Goal: Task Accomplishment & Management: Manage account settings

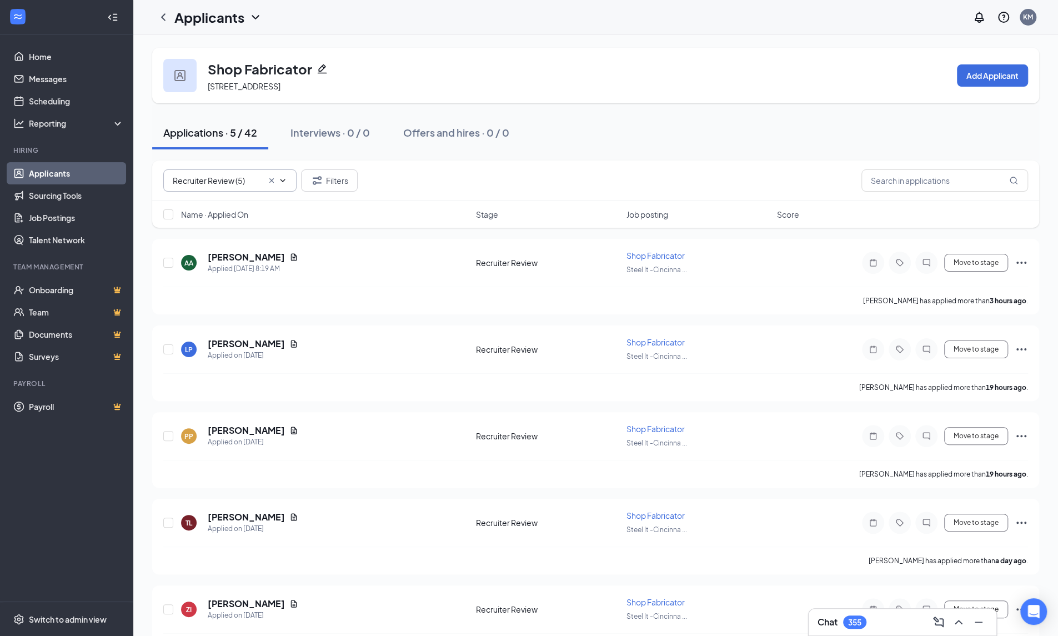
click at [234, 178] on input "Recruiter Review (5)" at bounding box center [218, 180] width 90 height 12
click at [274, 181] on icon "Cross" at bounding box center [271, 180] width 9 height 9
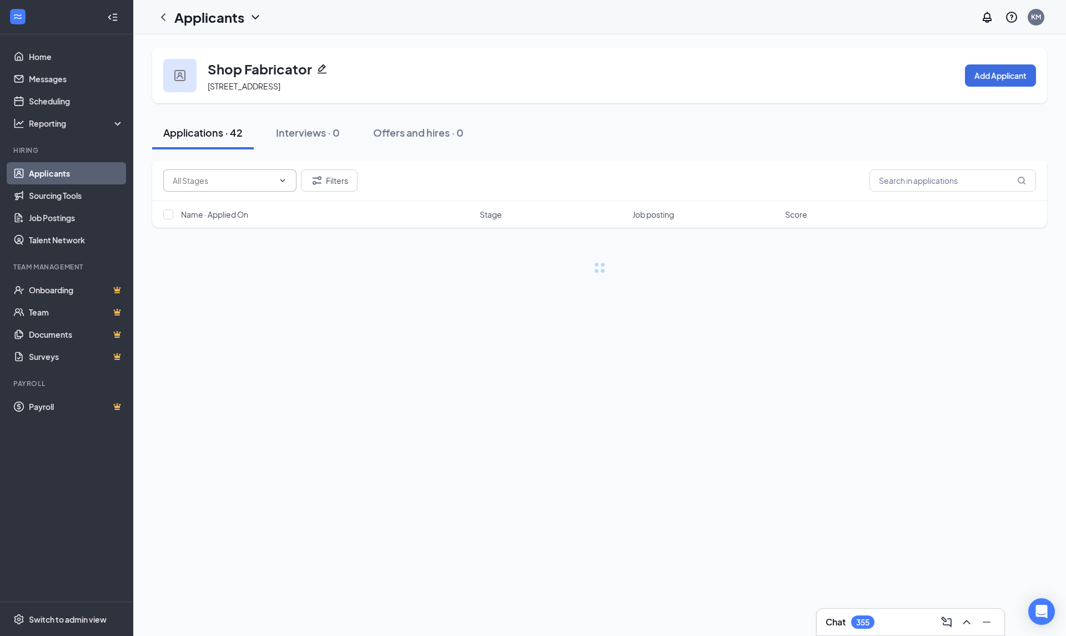
click at [247, 183] on input "text" at bounding box center [223, 180] width 101 height 12
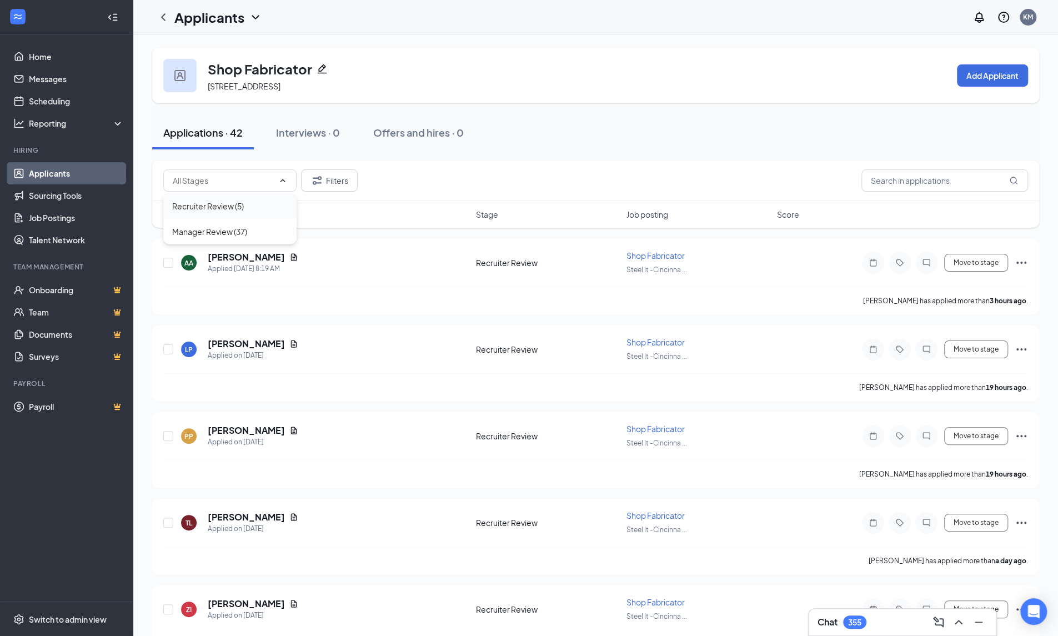
click at [237, 209] on div "Recruiter Review (5)" at bounding box center [208, 206] width 72 height 12
type input "Recruiter Review (5)"
click at [251, 258] on h5 "[PERSON_NAME]" at bounding box center [246, 257] width 77 height 12
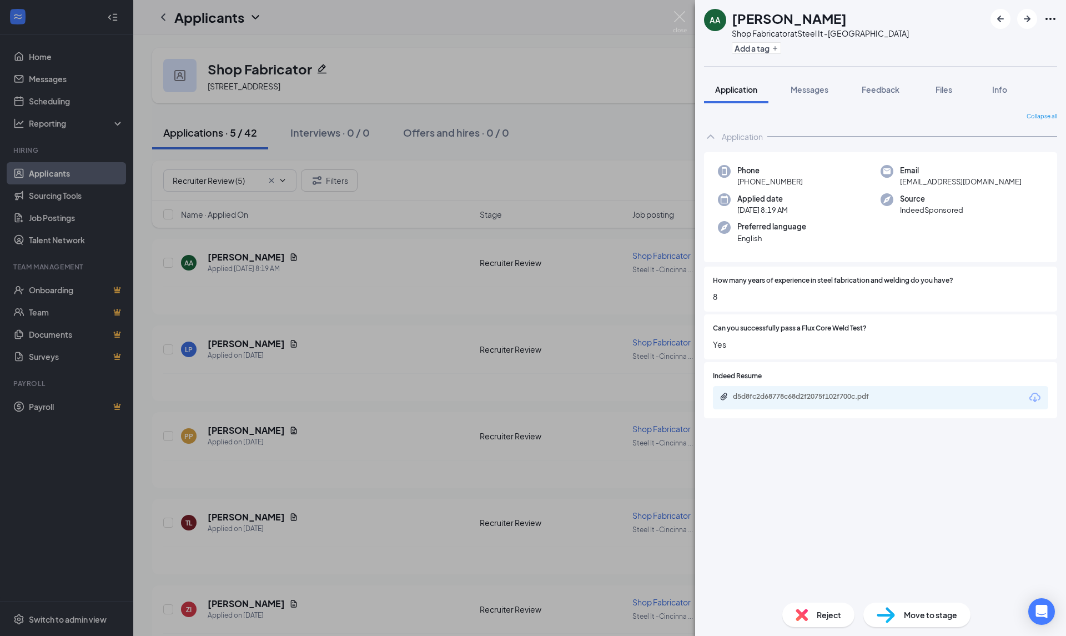
click at [1035, 403] on icon "Download" at bounding box center [1035, 397] width 13 height 13
click at [920, 614] on span "Move to stage" at bounding box center [930, 615] width 53 height 12
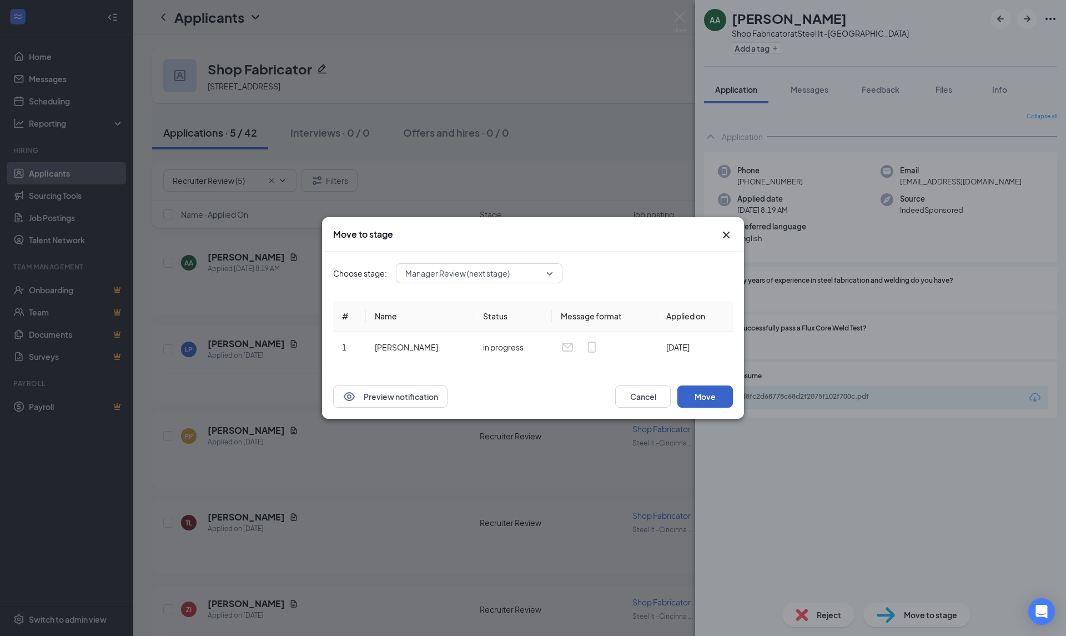
click at [709, 400] on button "Move" at bounding box center [706, 396] width 56 height 22
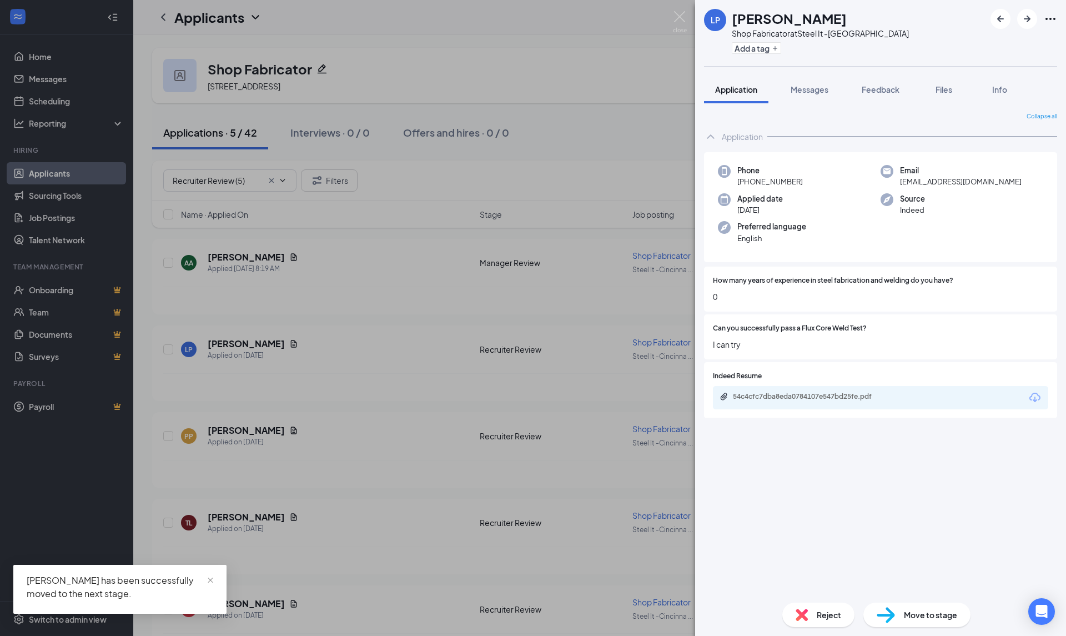
click at [1033, 394] on icon "Download" at bounding box center [1035, 397] width 13 height 13
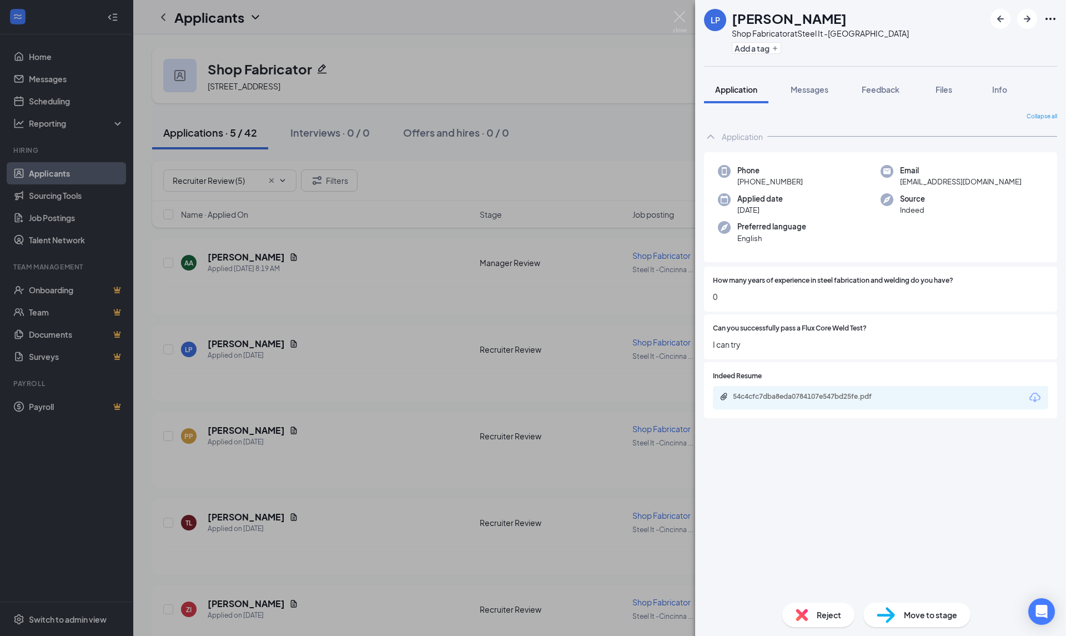
click at [824, 613] on span "Reject" at bounding box center [829, 615] width 24 height 12
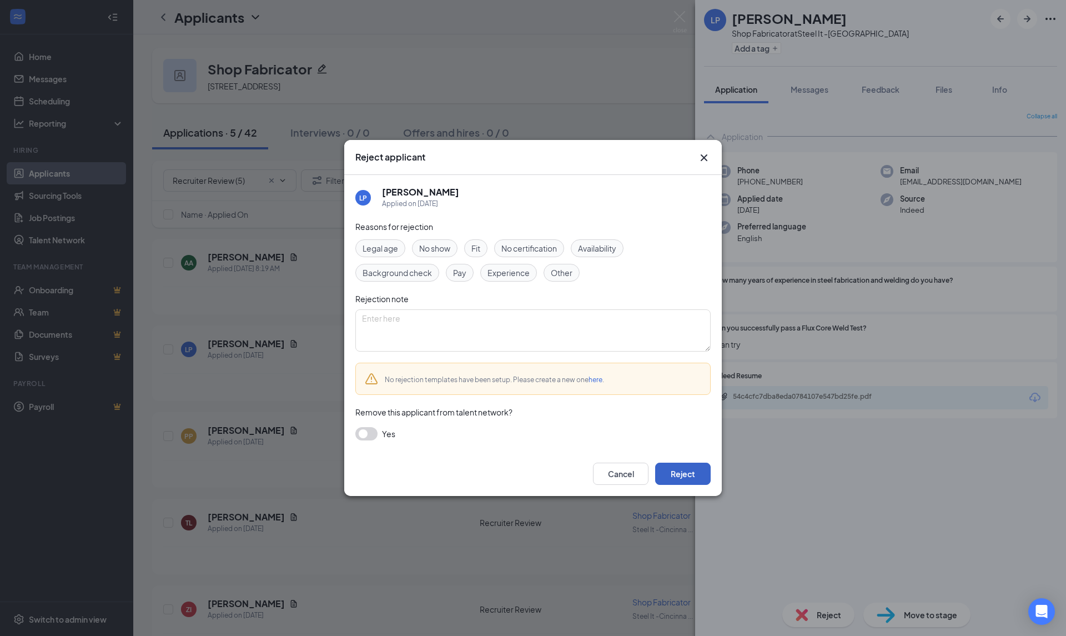
click at [691, 481] on button "Reject" at bounding box center [683, 474] width 56 height 22
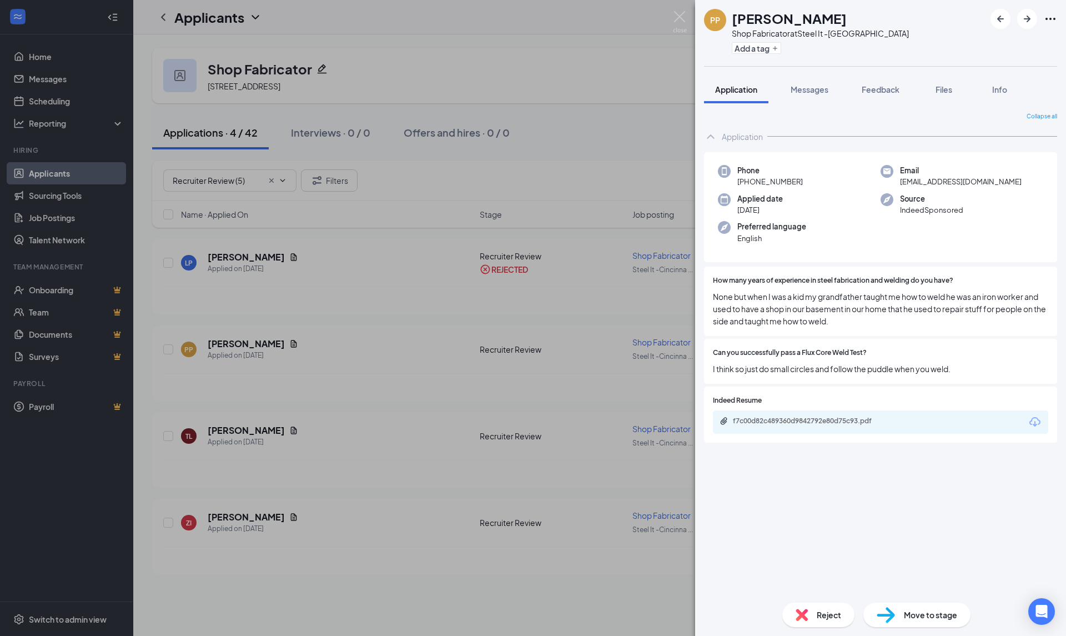
click at [1032, 420] on icon "Download" at bounding box center [1035, 421] width 11 height 9
click at [830, 614] on span "Reject" at bounding box center [829, 615] width 24 height 12
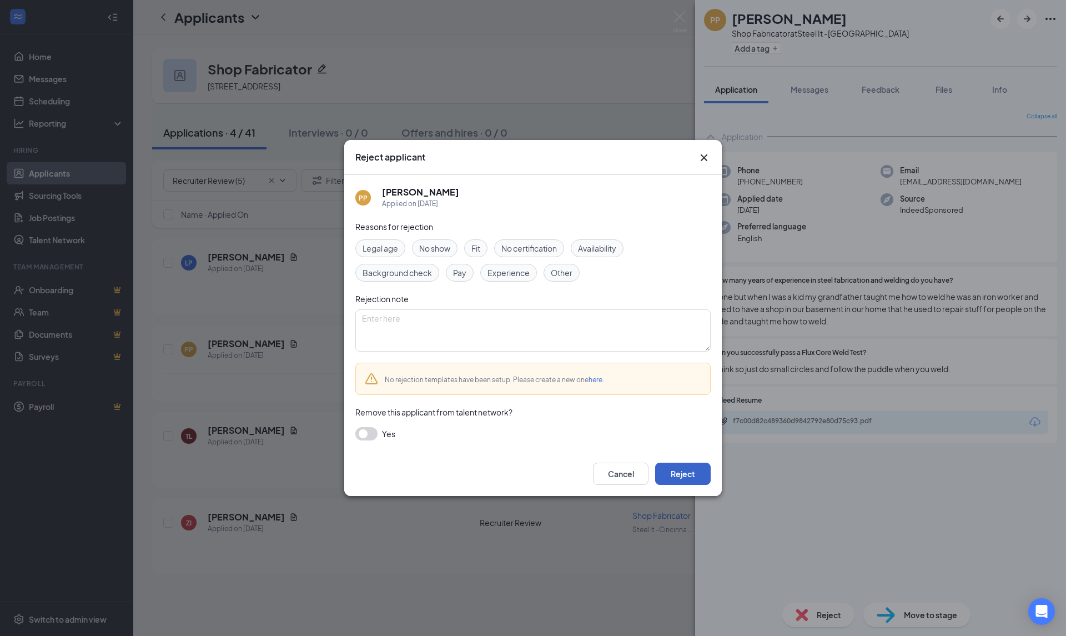
click at [704, 470] on button "Reject" at bounding box center [683, 474] width 56 height 22
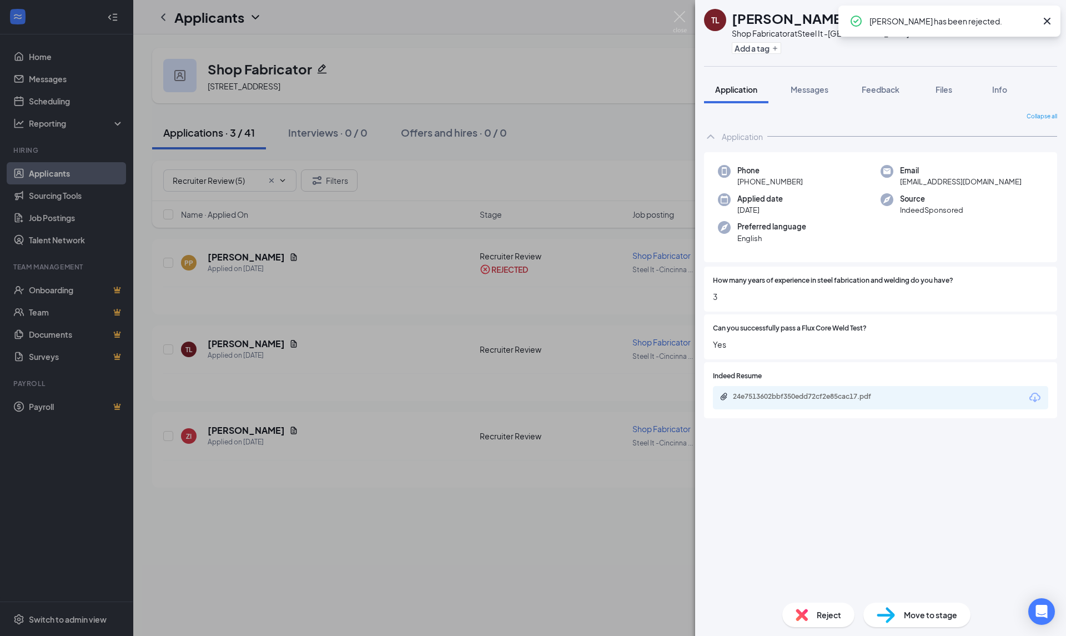
click at [1035, 400] on icon "Download" at bounding box center [1035, 397] width 11 height 9
click at [914, 612] on span "Move to stage" at bounding box center [930, 615] width 53 height 12
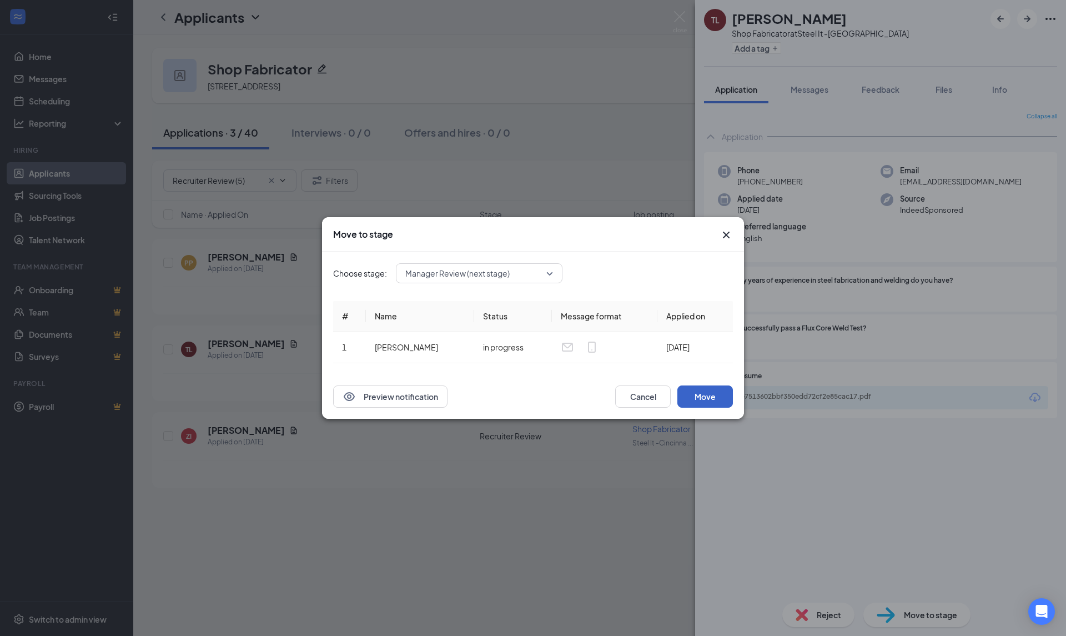
click at [716, 393] on button "Move" at bounding box center [706, 396] width 56 height 22
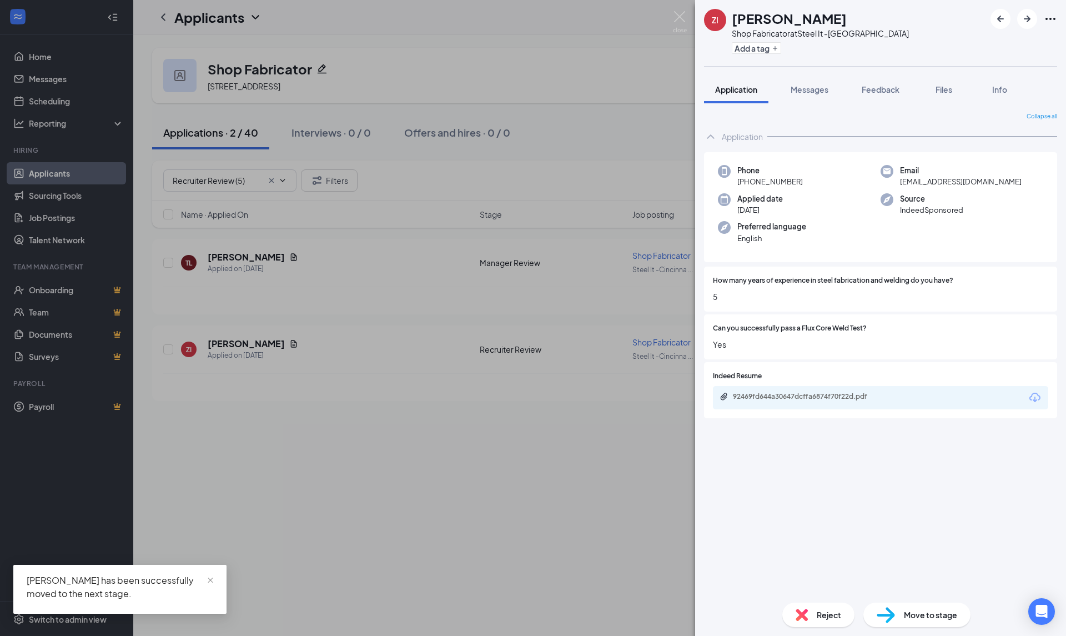
click at [1043, 402] on div "92469fd644a30647dcffa6874f70f22d.pdf" at bounding box center [880, 397] width 335 height 23
click at [1034, 399] on icon "Download" at bounding box center [1035, 397] width 11 height 9
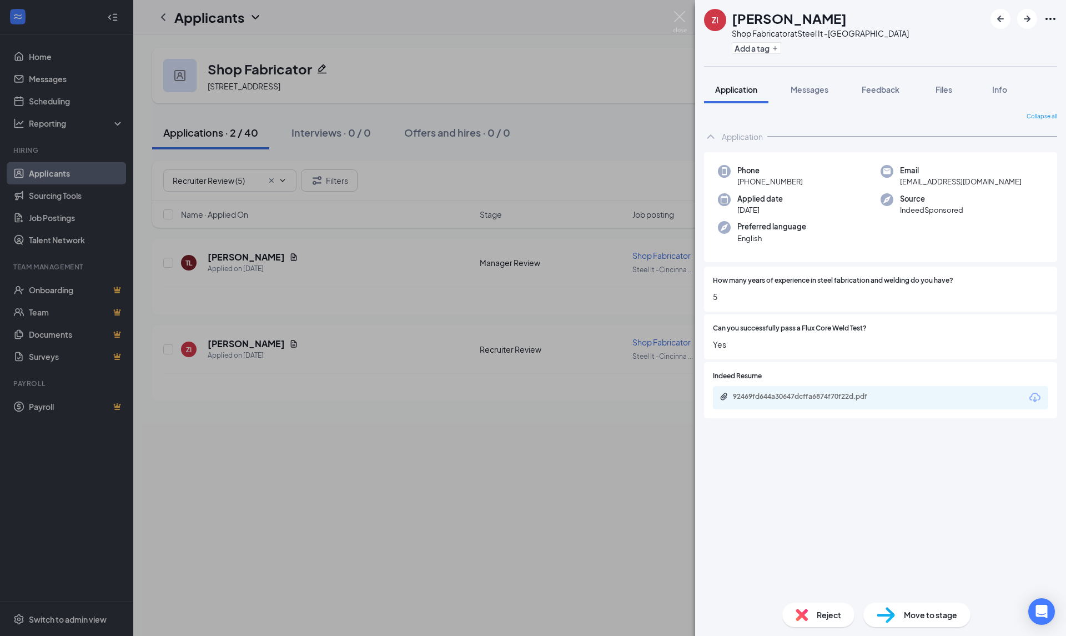
click at [831, 614] on span "Reject" at bounding box center [829, 615] width 24 height 12
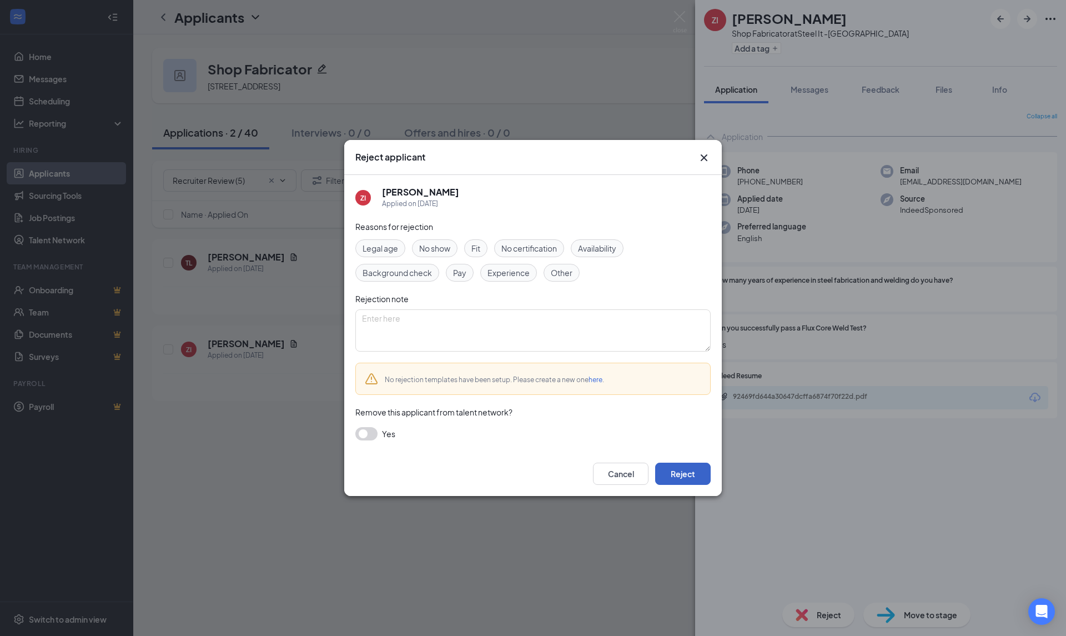
click at [675, 484] on button "Reject" at bounding box center [683, 474] width 56 height 22
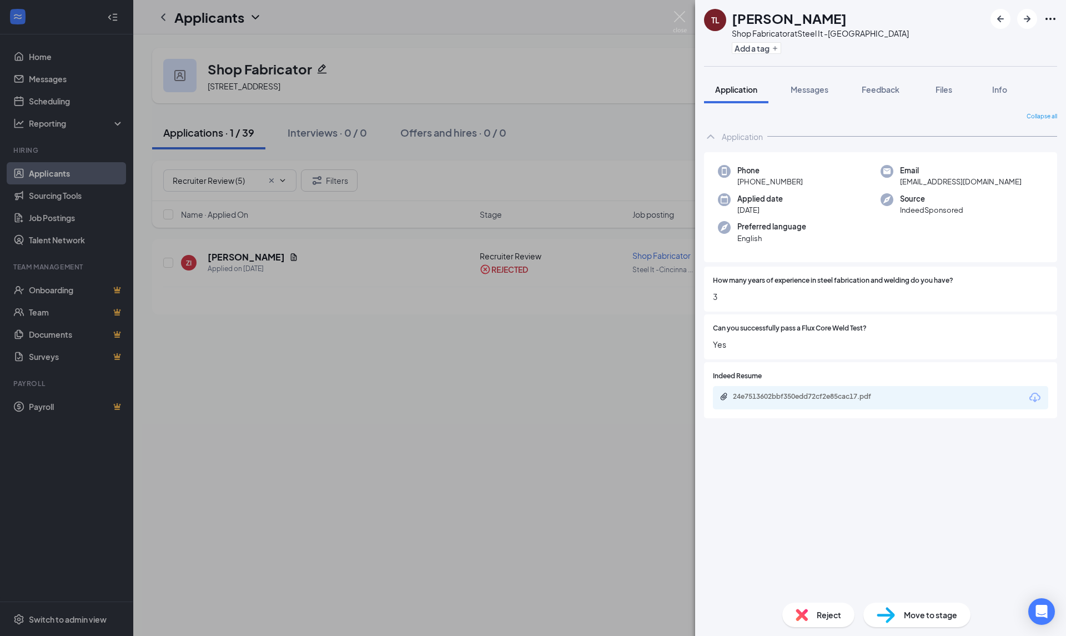
click at [61, 163] on div "[PERSON_NAME] Shop Fabricator at Steel It -Cincinnati Add a tag Application Mes…" at bounding box center [533, 318] width 1066 height 636
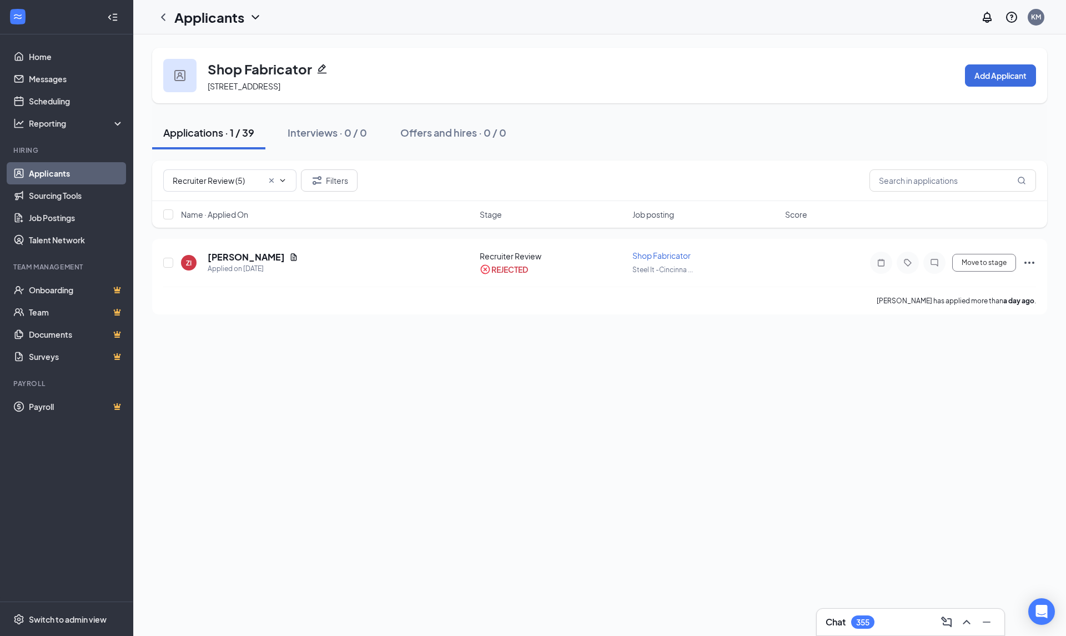
click at [58, 169] on link "Applicants" at bounding box center [76, 173] width 95 height 22
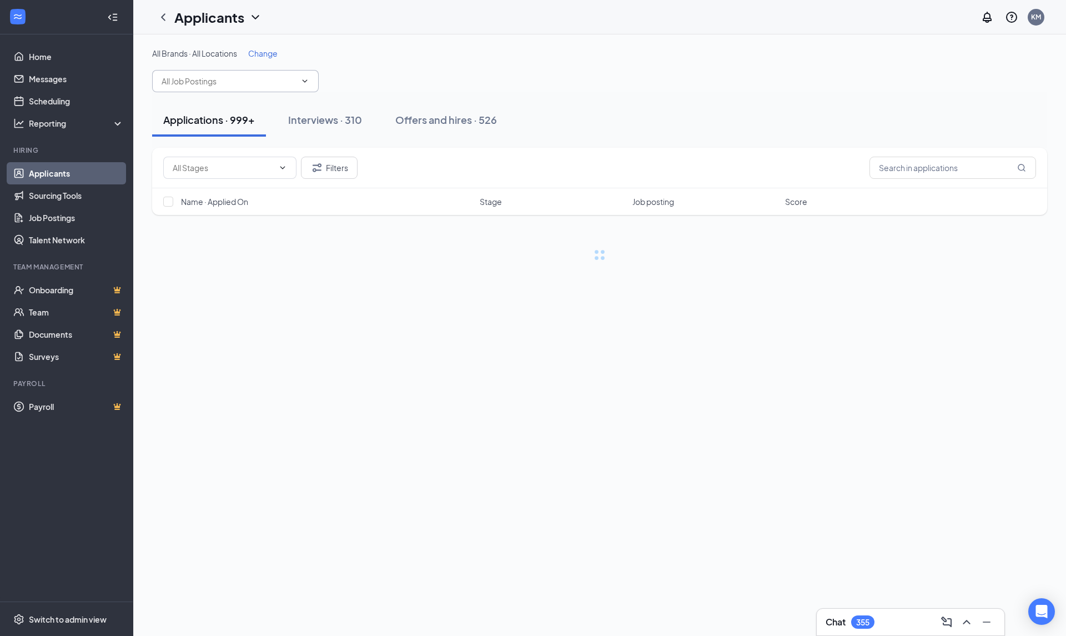
click at [209, 84] on input "text" at bounding box center [229, 81] width 134 height 12
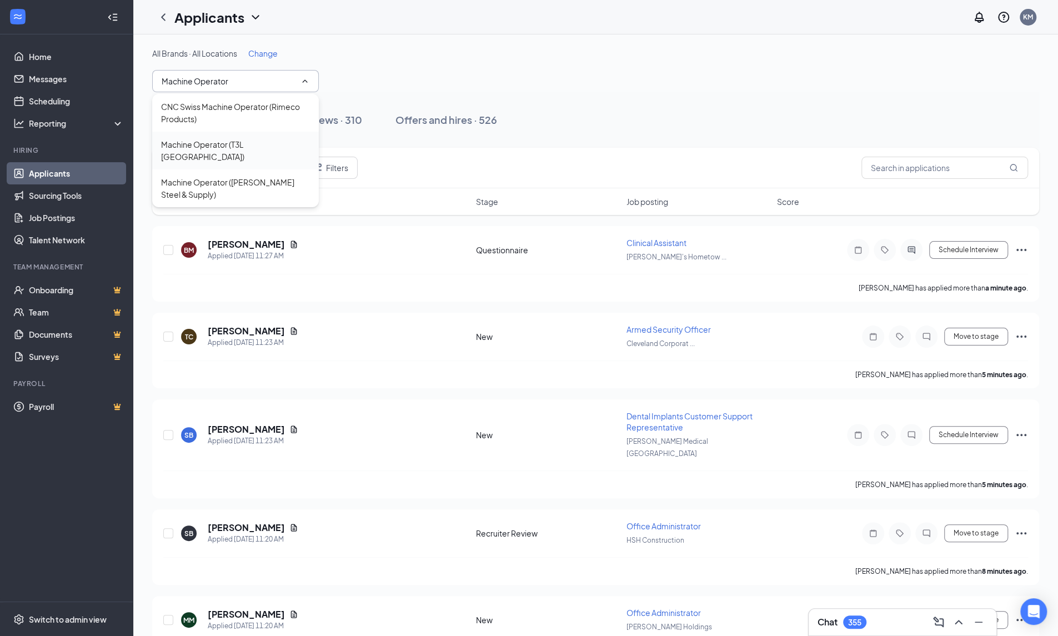
type input "Machine Operator"
click at [222, 137] on div "Machine Operator (T3L [GEOGRAPHIC_DATA])" at bounding box center [235, 151] width 167 height 38
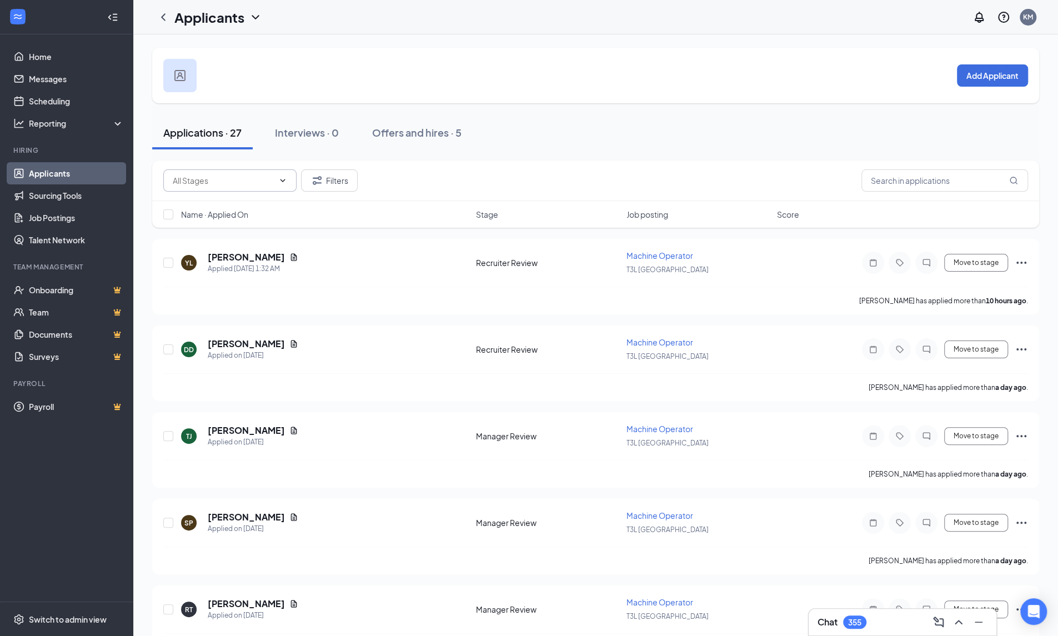
click at [219, 174] on span at bounding box center [229, 180] width 133 height 22
click at [233, 206] on div "Recruiter Review (2)" at bounding box center [208, 206] width 72 height 12
type input "Recruiter Review (2)"
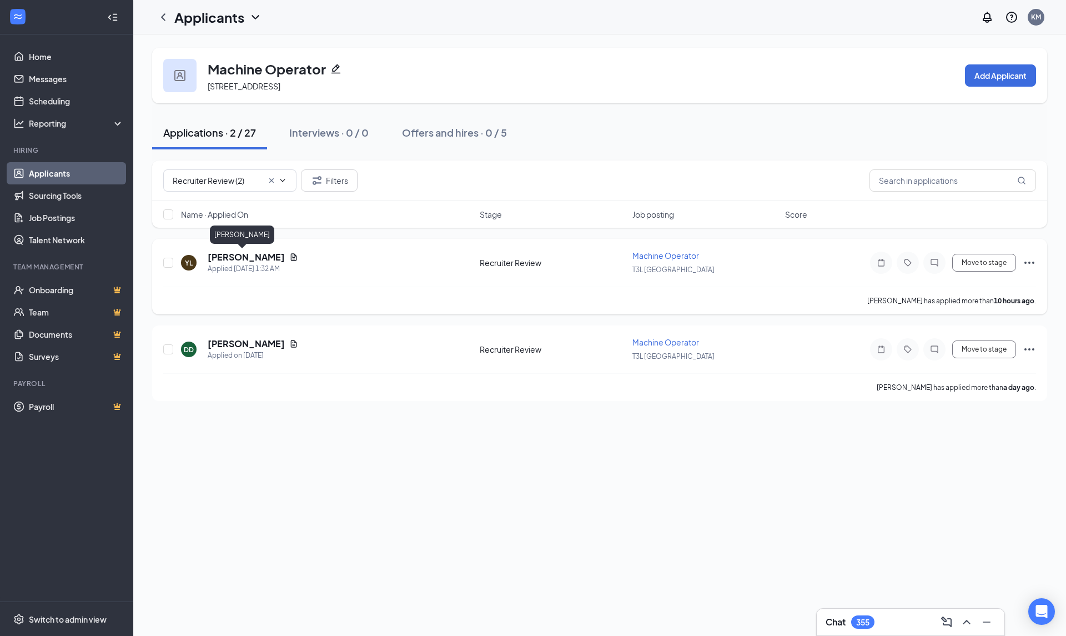
click at [238, 255] on h5 "[PERSON_NAME]" at bounding box center [246, 257] width 77 height 12
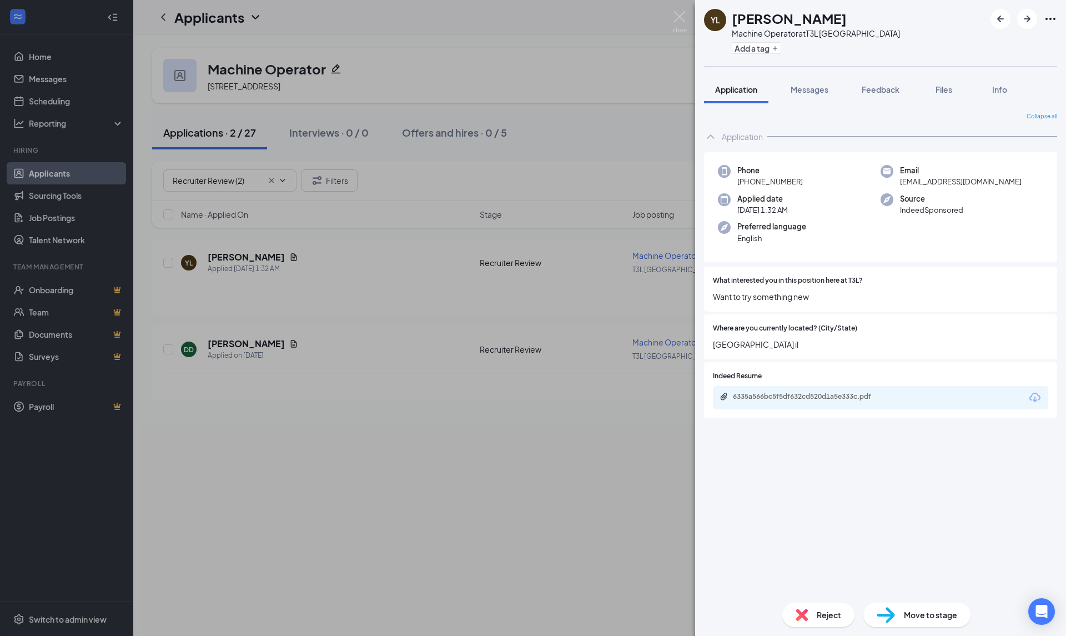
click at [1036, 398] on icon "Download" at bounding box center [1035, 397] width 13 height 13
click at [824, 617] on span "Reject" at bounding box center [829, 615] width 24 height 12
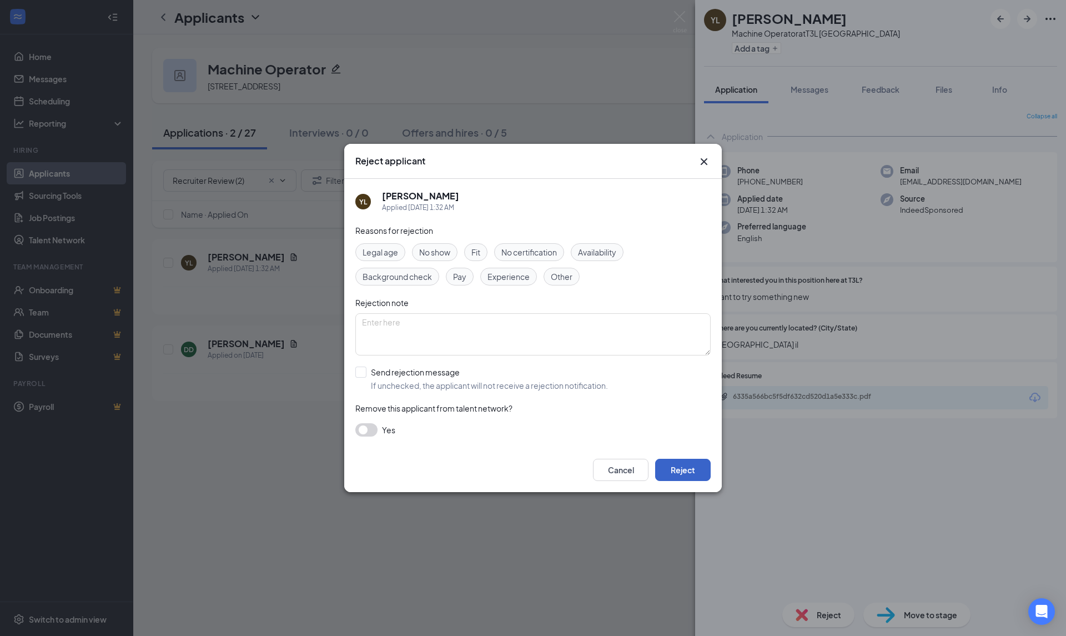
click at [704, 478] on button "Reject" at bounding box center [683, 470] width 56 height 22
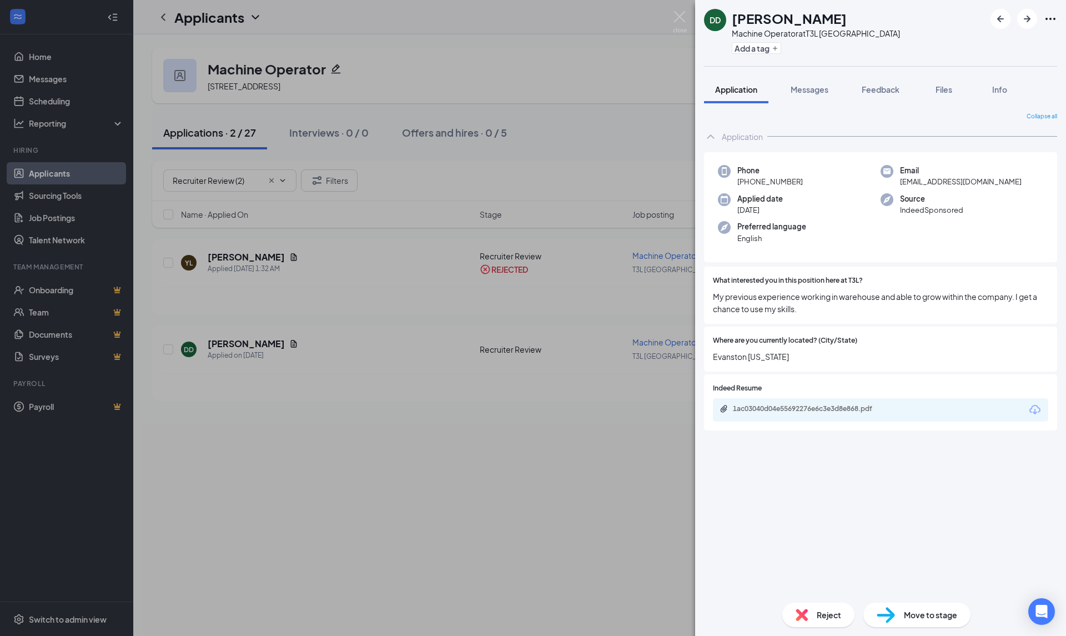
click at [1035, 410] on icon "Download" at bounding box center [1035, 409] width 11 height 9
click at [811, 613] on div "Reject" at bounding box center [819, 615] width 72 height 24
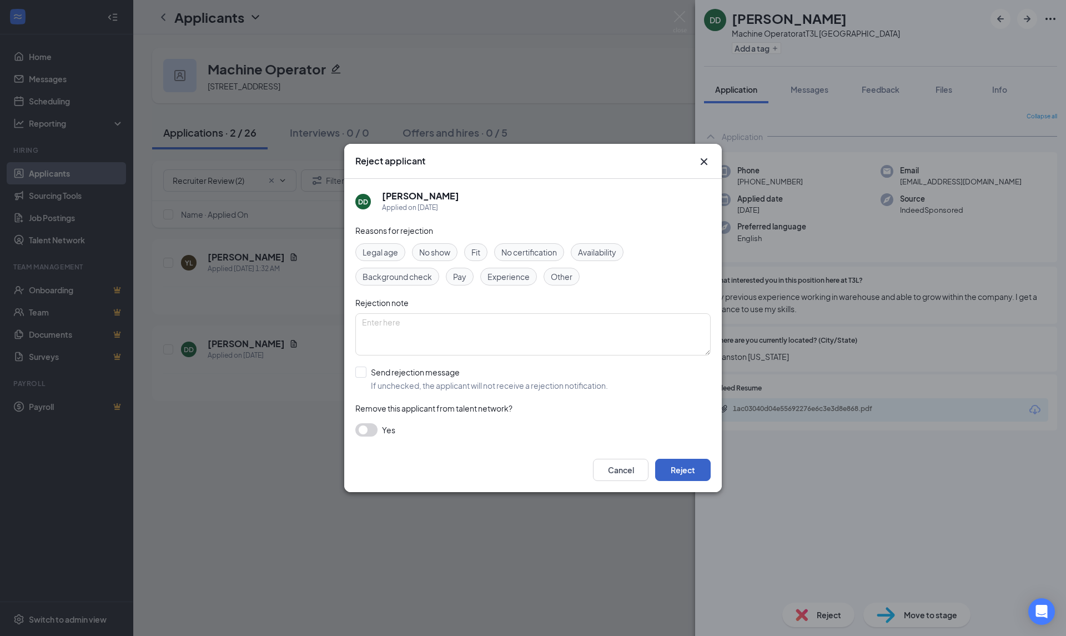
click at [695, 471] on button "Reject" at bounding box center [683, 470] width 56 height 22
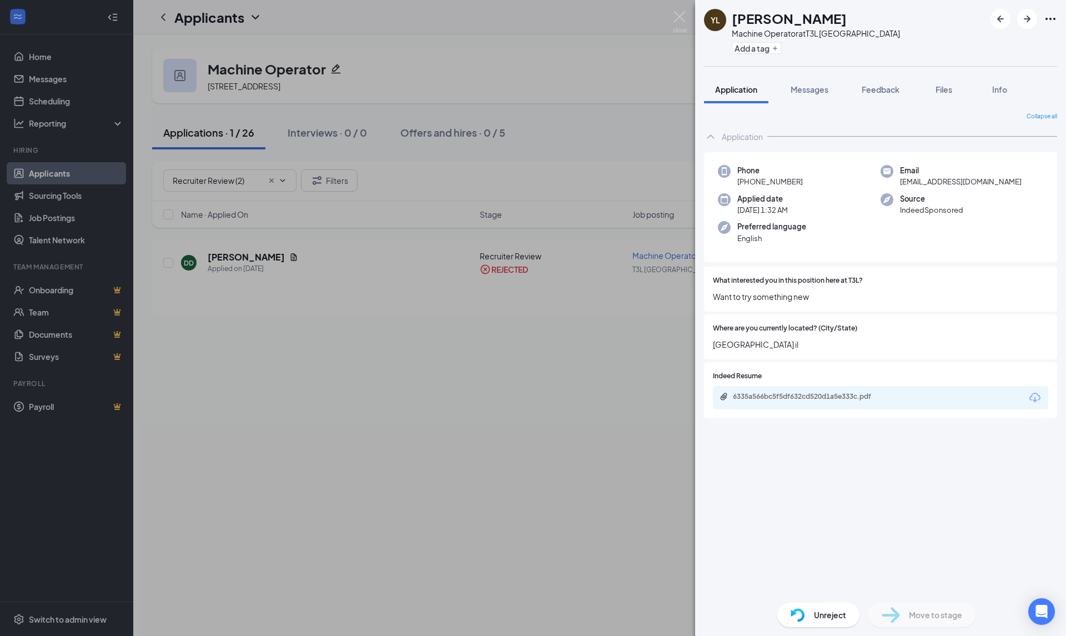
click at [57, 52] on div "YL [PERSON_NAME] Machine Operator at T3L [GEOGRAPHIC_DATA] Add a tag Applicatio…" at bounding box center [533, 318] width 1066 height 636
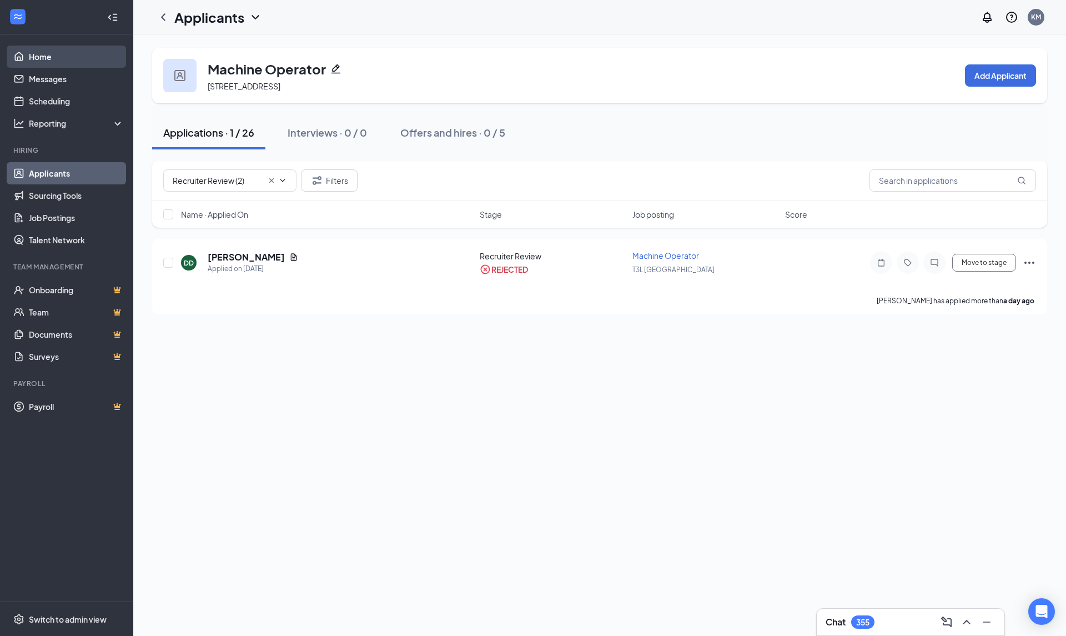
click at [47, 54] on link "Home" at bounding box center [76, 57] width 95 height 22
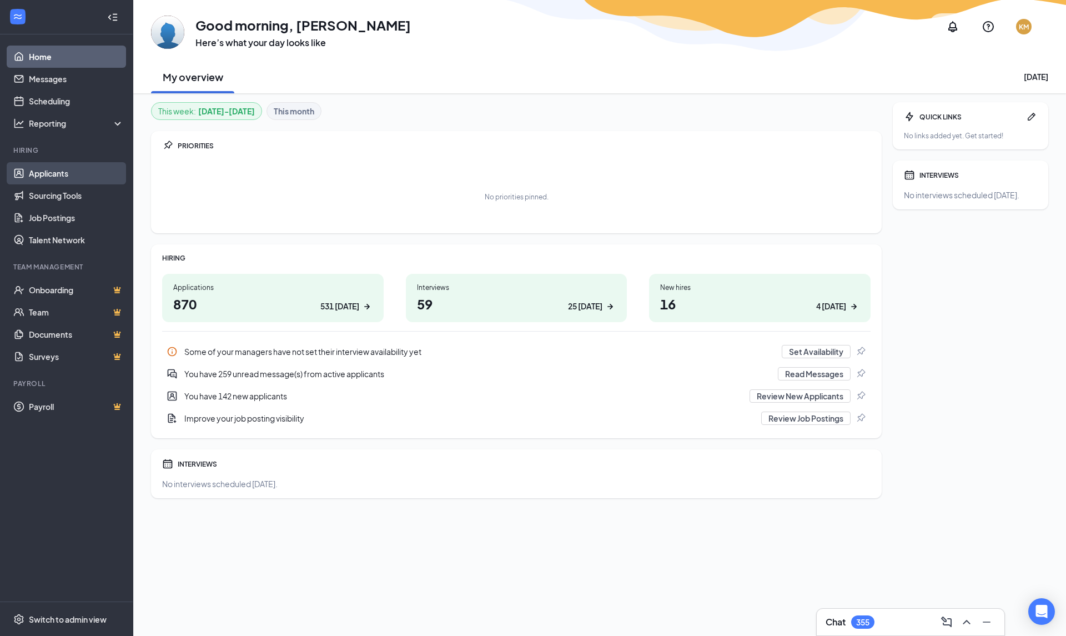
click at [41, 173] on link "Applicants" at bounding box center [76, 173] width 95 height 22
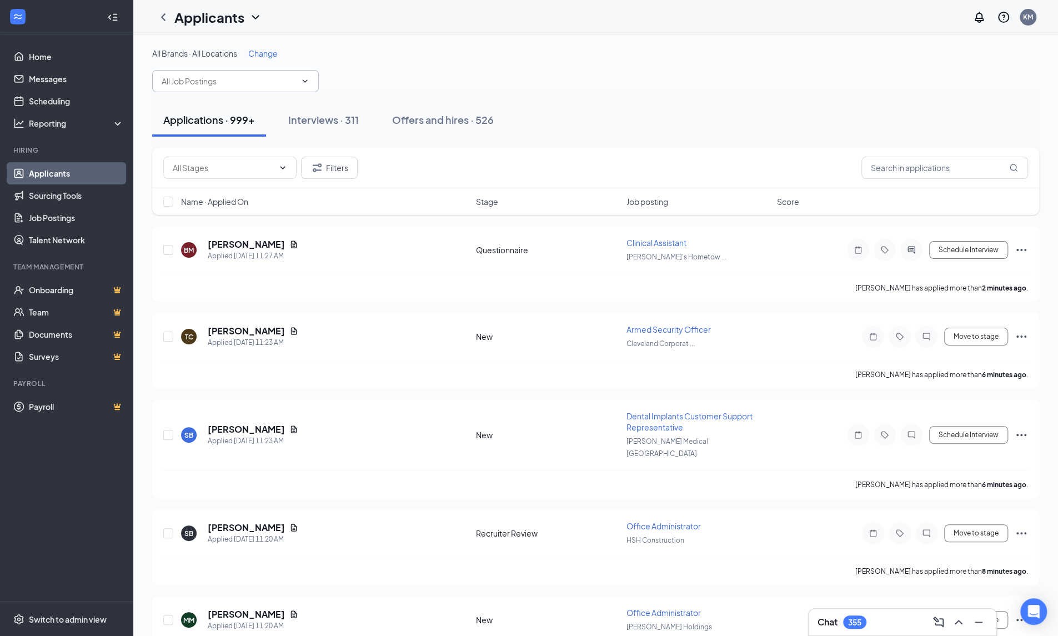
click at [227, 89] on span at bounding box center [235, 81] width 167 height 22
type input "f"
type input "reno"
click at [235, 98] on div "Renovation Specialist (Five Star Maintenance)" at bounding box center [235, 113] width 167 height 38
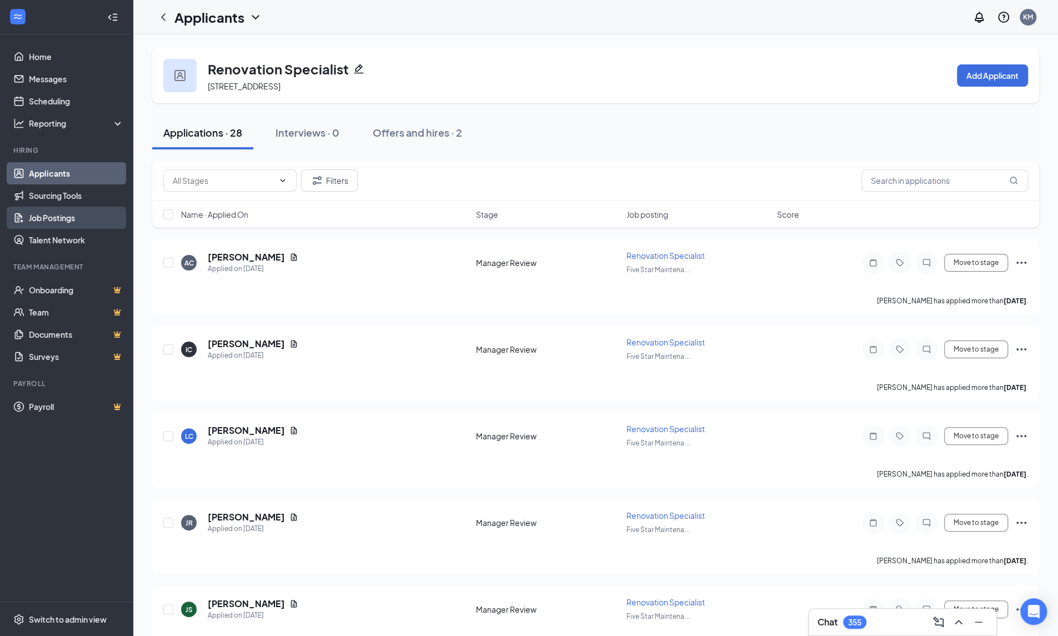
click at [56, 214] on link "Job Postings" at bounding box center [76, 218] width 95 height 22
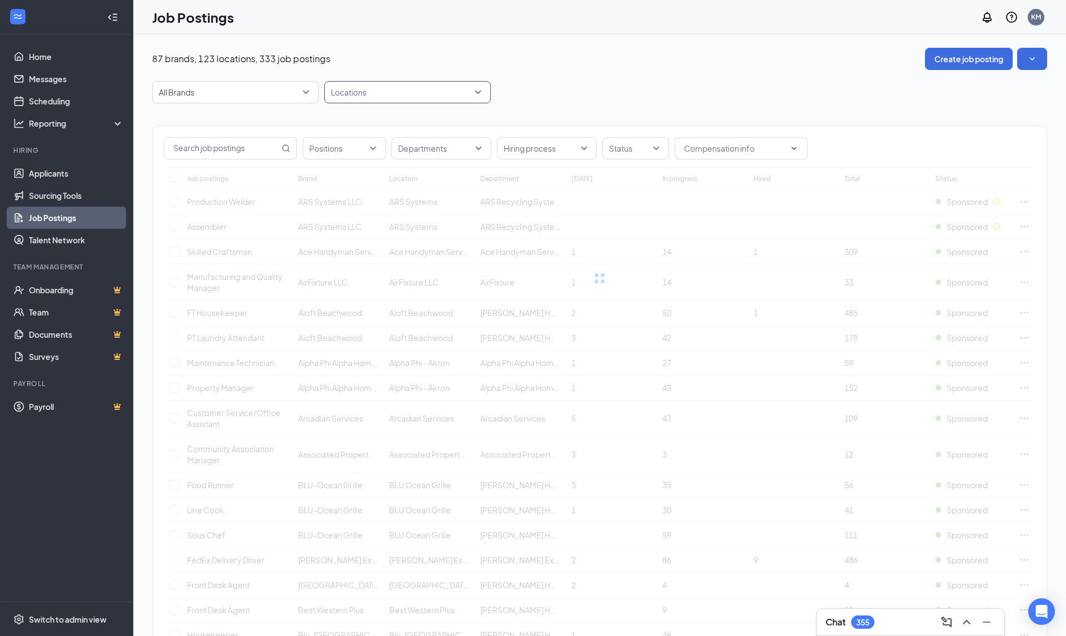
click at [412, 91] on div at bounding box center [402, 92] width 150 height 18
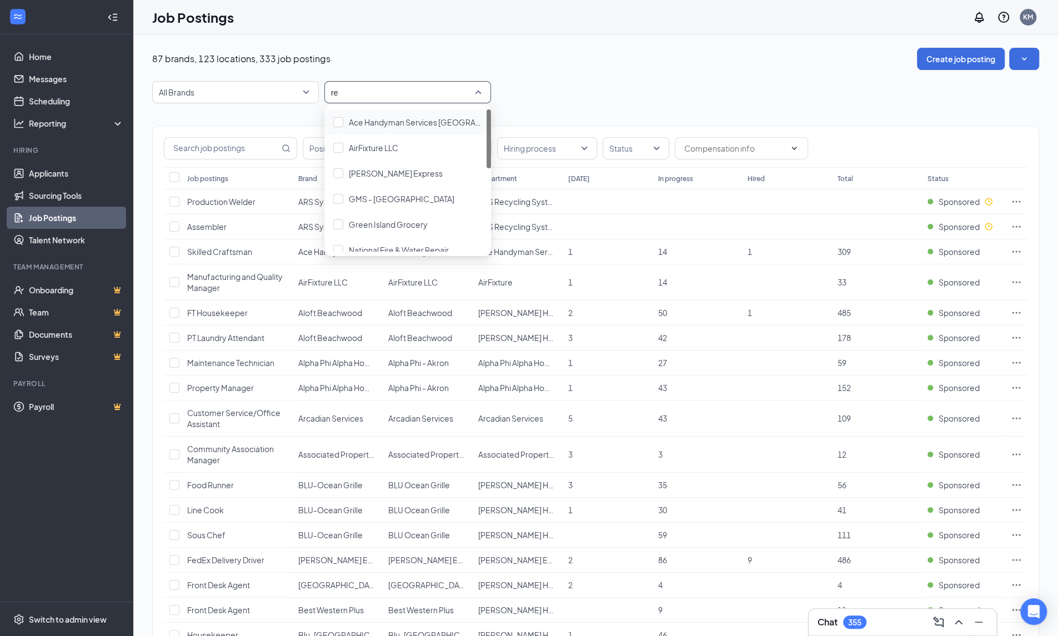
type input "r"
type input "five"
click at [409, 117] on span "Five Star Maintenance" at bounding box center [389, 122] width 80 height 10
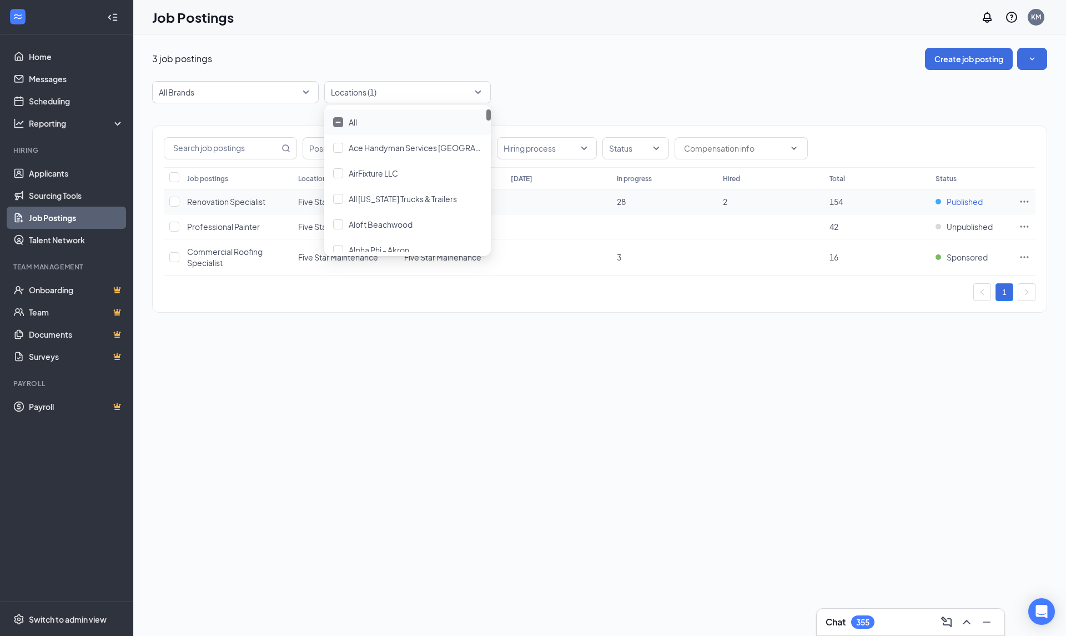
click at [968, 203] on span "Published" at bounding box center [965, 201] width 36 height 11
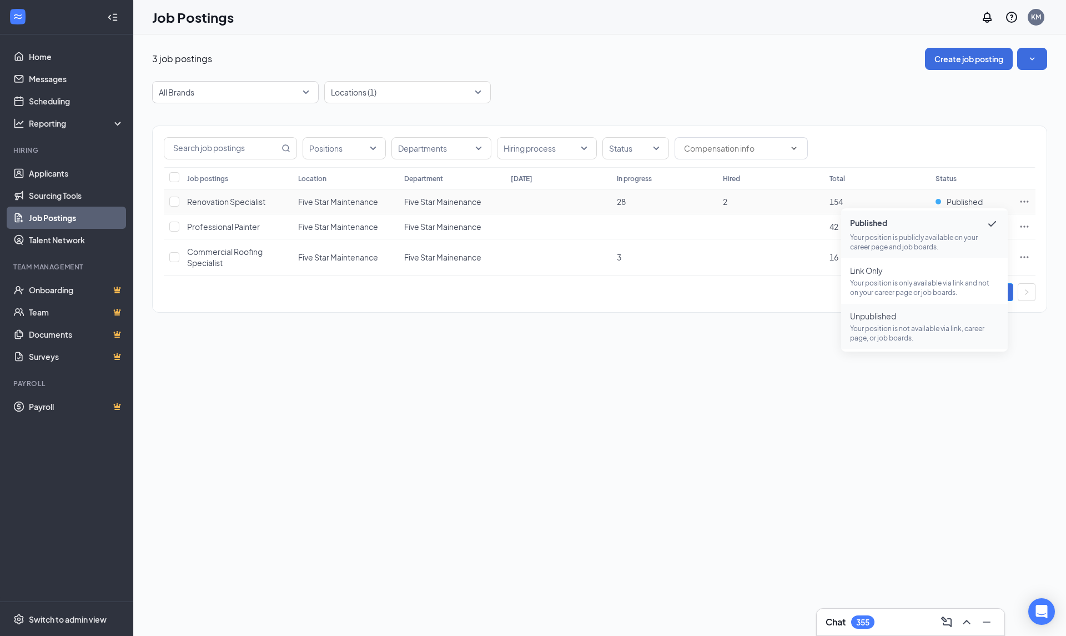
click at [898, 324] on p "Your position is not available via link, career page, or job boards." at bounding box center [924, 333] width 149 height 19
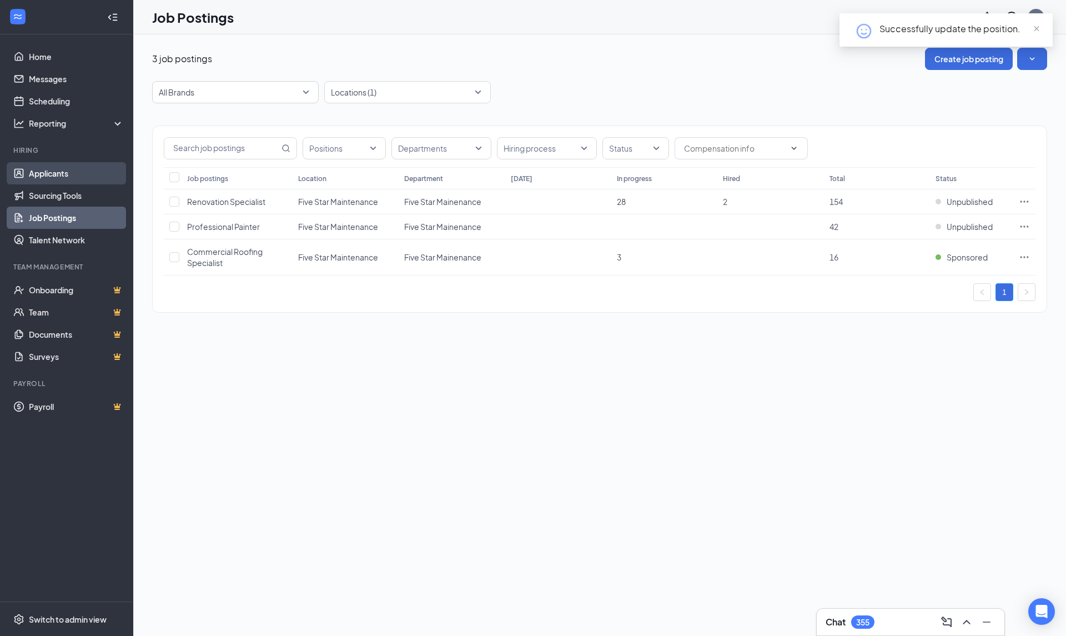
click at [58, 172] on link "Applicants" at bounding box center [76, 173] width 95 height 22
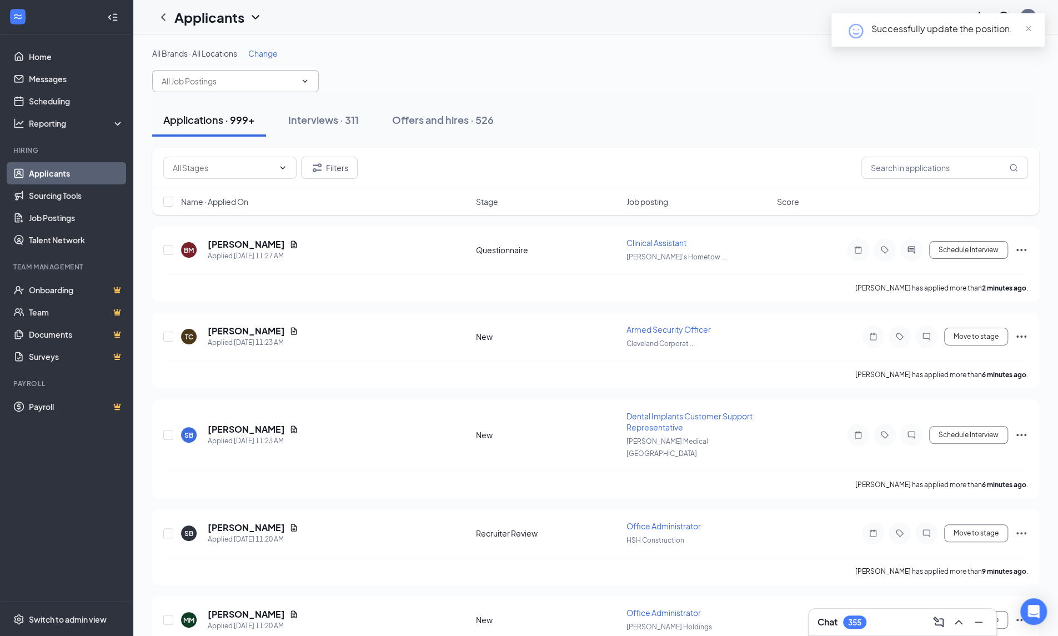
click at [214, 92] on span at bounding box center [235, 81] width 167 height 22
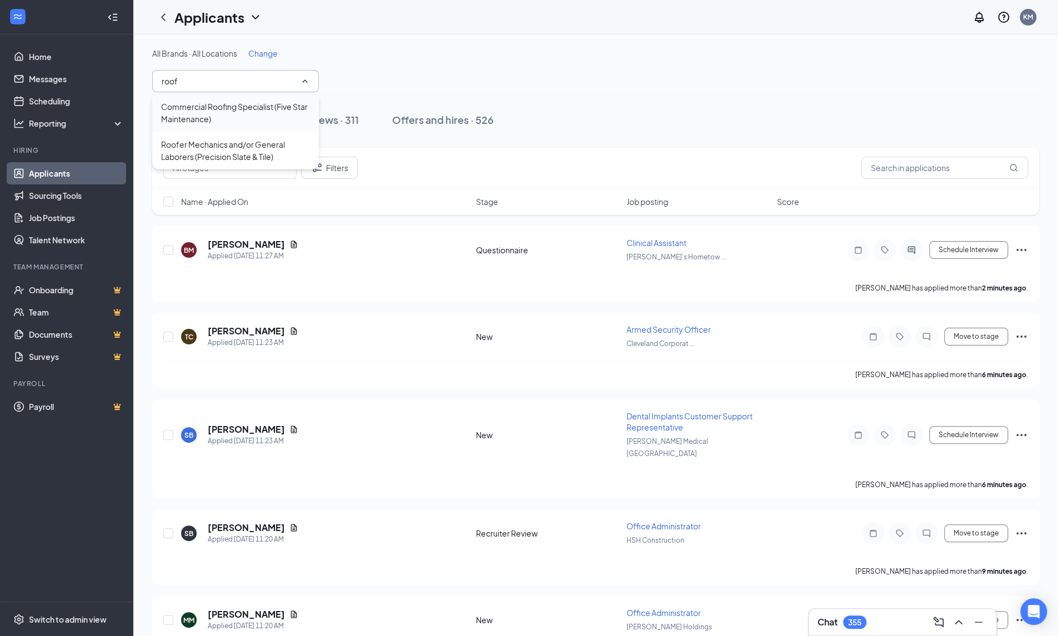
type input "roof"
click at [222, 112] on div "Commercial Roofing Specialist (Five Star Maintenance)" at bounding box center [235, 113] width 149 height 24
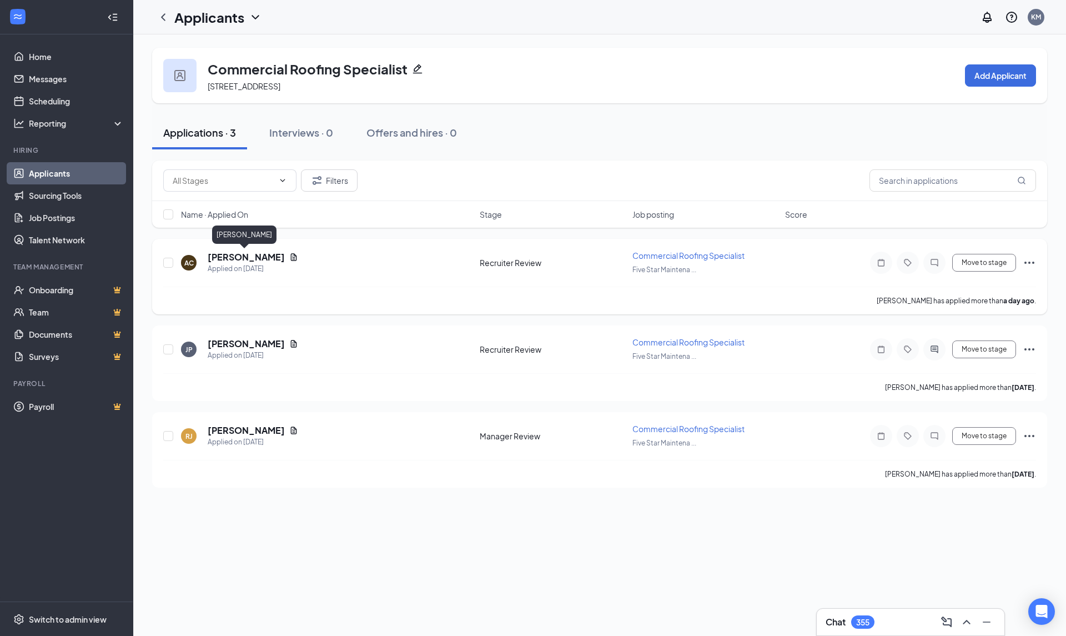
click at [224, 256] on h5 "[PERSON_NAME]" at bounding box center [246, 257] width 77 height 12
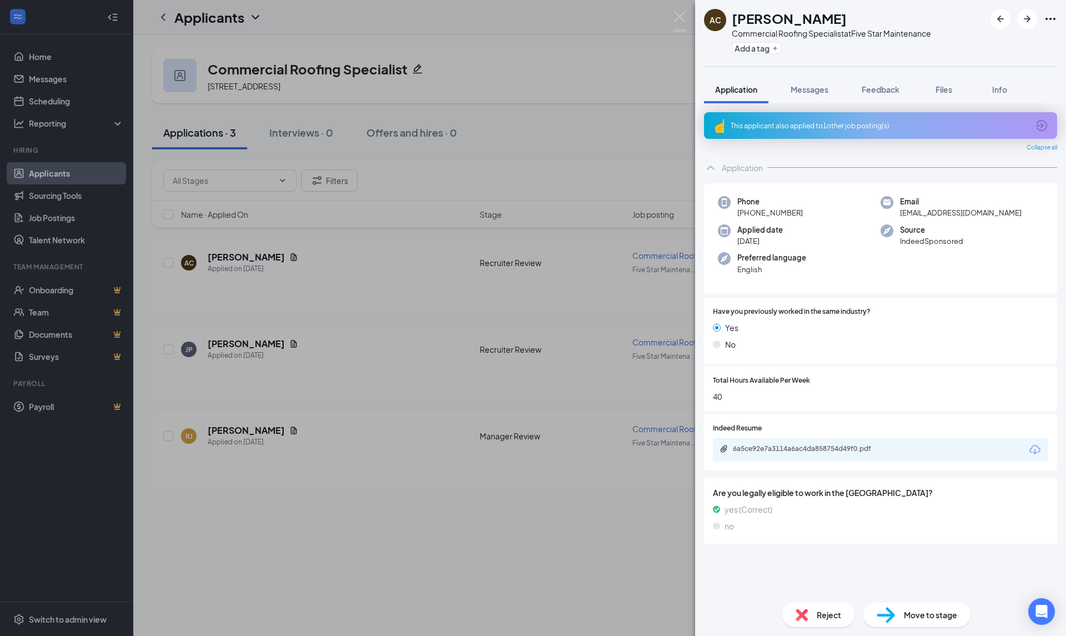
click at [1036, 450] on icon "Download" at bounding box center [1035, 449] width 13 height 13
click at [828, 615] on span "Reject" at bounding box center [829, 615] width 24 height 12
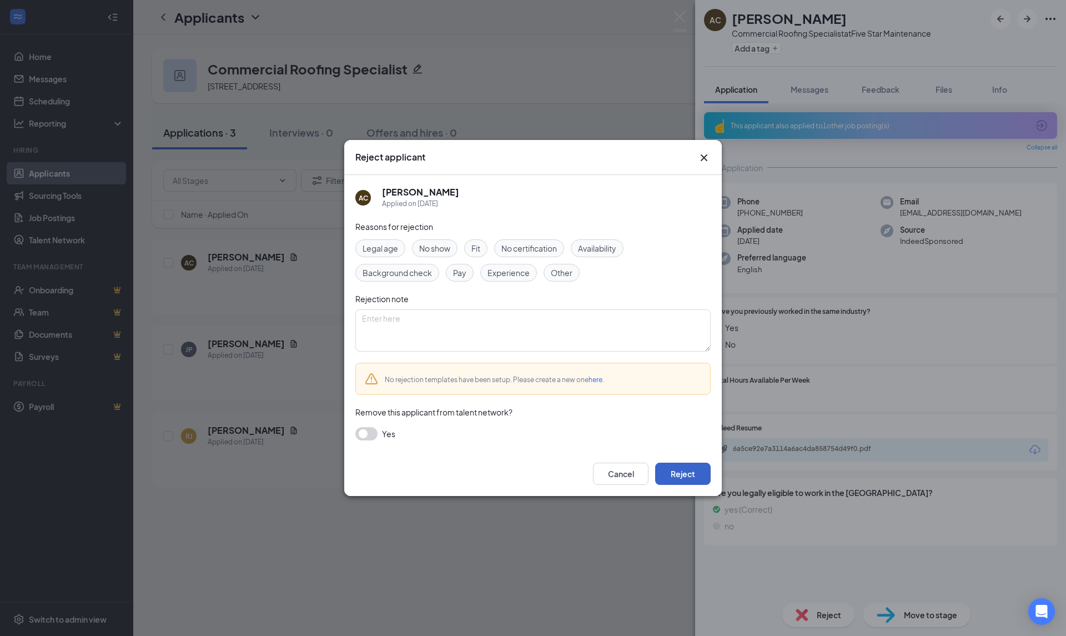
click at [686, 474] on button "Reject" at bounding box center [683, 474] width 56 height 22
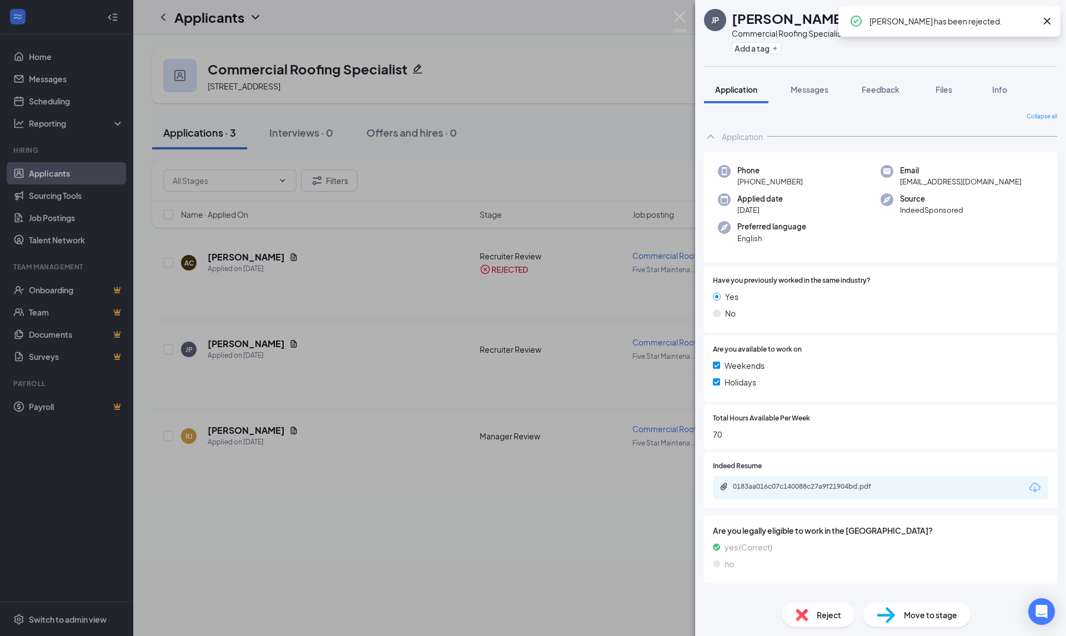
click at [1034, 488] on icon "Download" at bounding box center [1035, 487] width 13 height 13
click at [564, 536] on div "JP [PERSON_NAME] Commercial Roofing Specialist at Five Star Maintenance Add a t…" at bounding box center [533, 318] width 1066 height 636
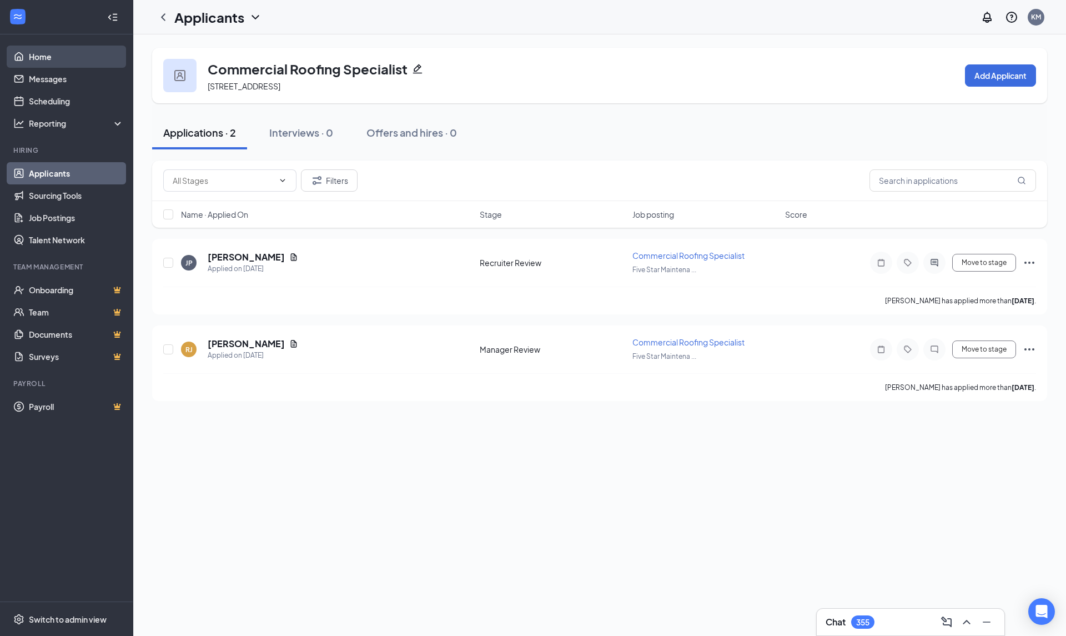
click at [64, 54] on link "Home" at bounding box center [76, 57] width 95 height 22
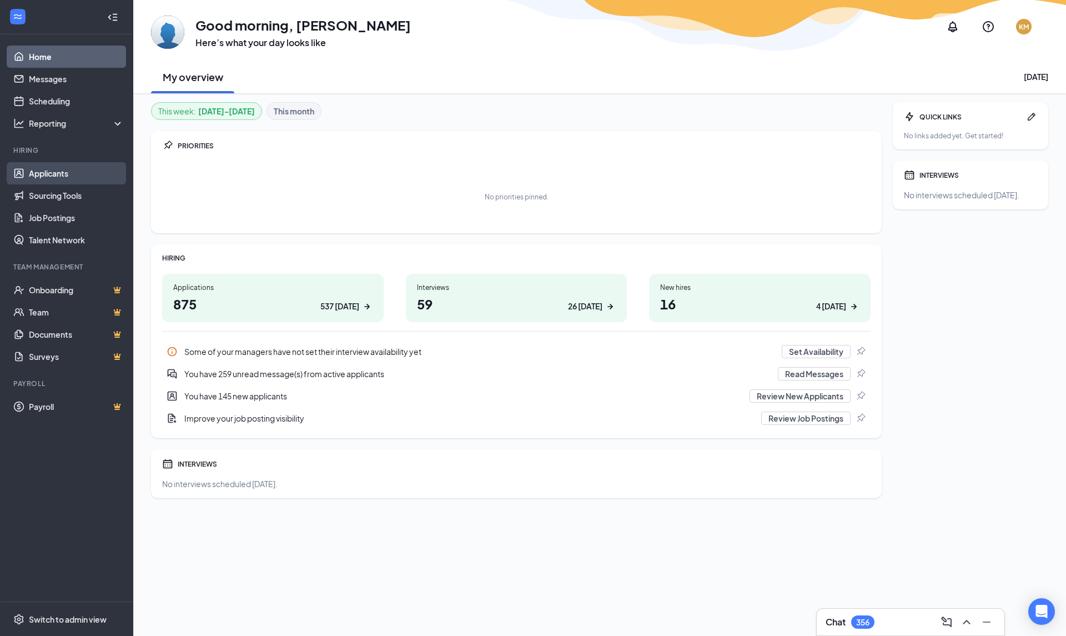
click at [45, 172] on link "Applicants" at bounding box center [76, 173] width 95 height 22
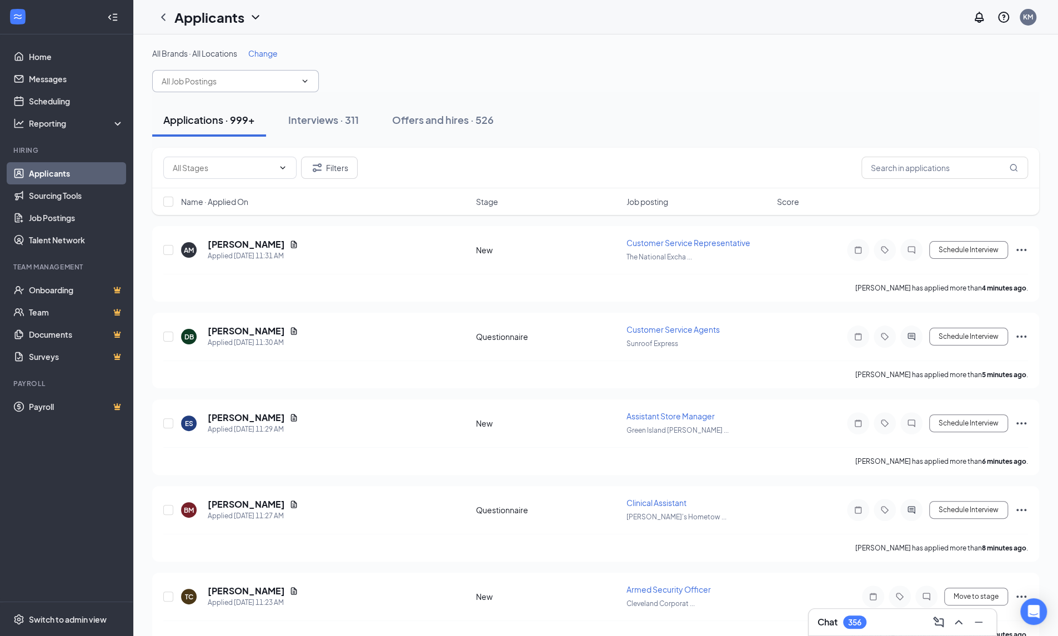
click at [202, 86] on input "text" at bounding box center [229, 81] width 134 height 12
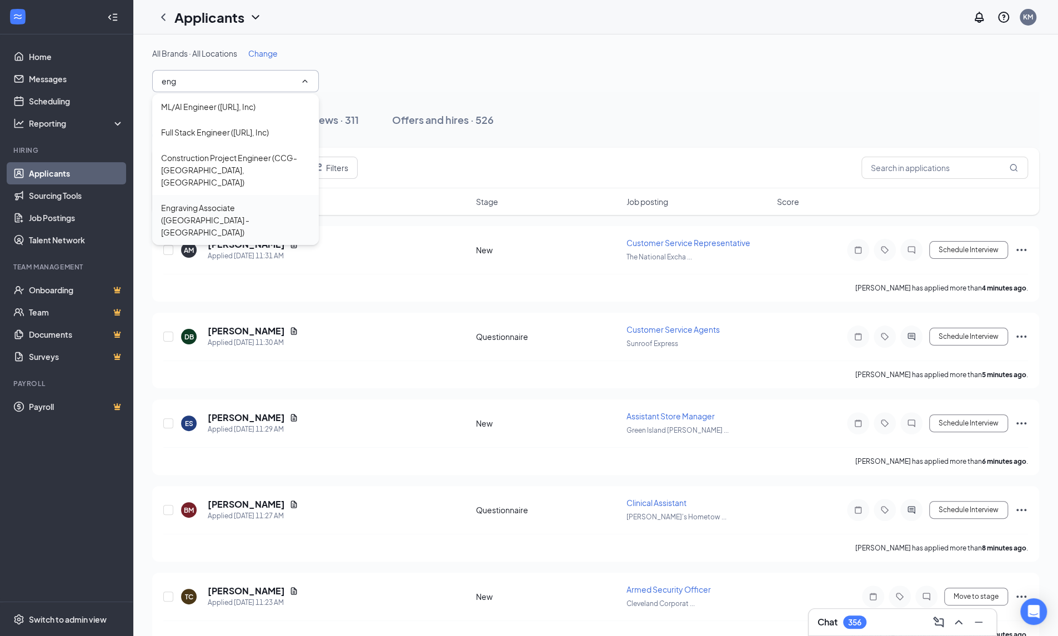
type input "eng"
click at [213, 203] on div "Engraving Associate ([GEOGRAPHIC_DATA] - [GEOGRAPHIC_DATA])" at bounding box center [235, 220] width 149 height 37
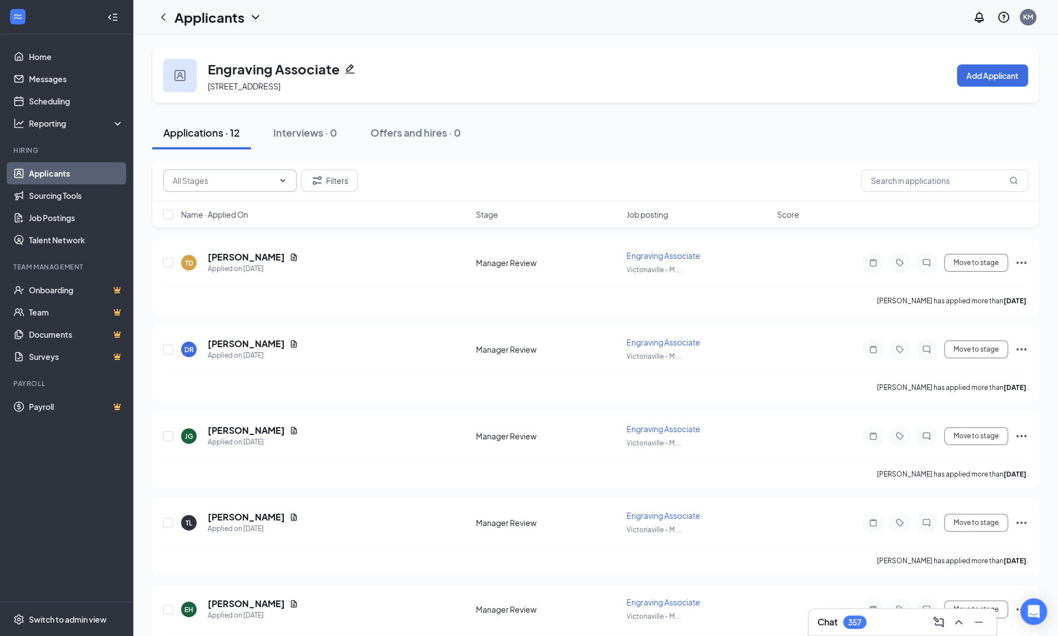
click at [230, 174] on input "text" at bounding box center [223, 180] width 101 height 12
click at [229, 176] on input "text" at bounding box center [223, 180] width 101 height 12
click at [45, 172] on link "Applicants" at bounding box center [76, 173] width 95 height 22
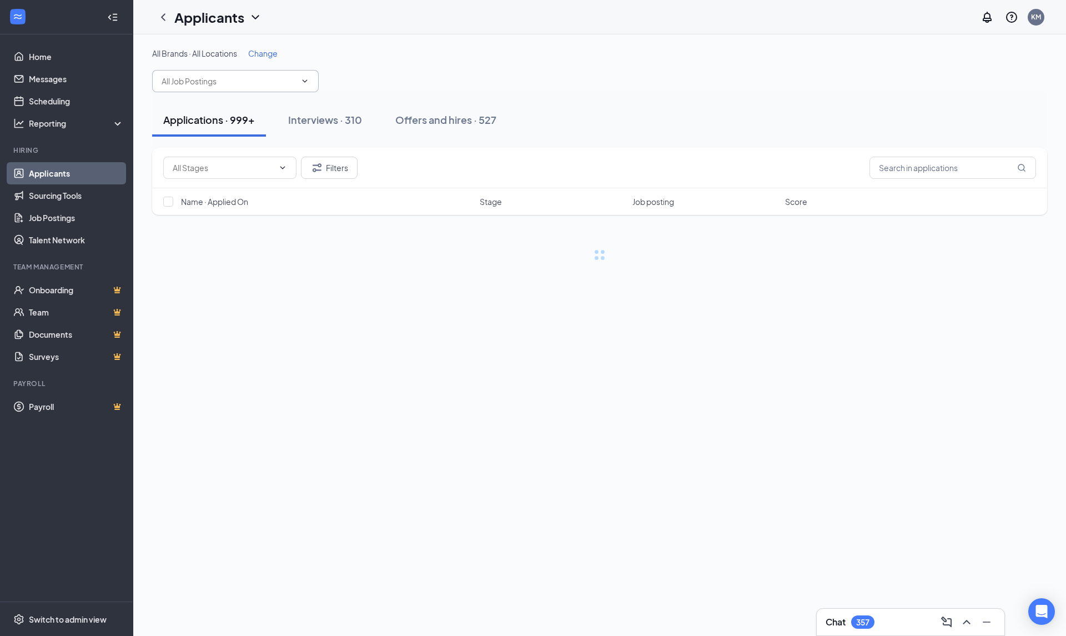
click at [182, 86] on input "text" at bounding box center [229, 81] width 134 height 12
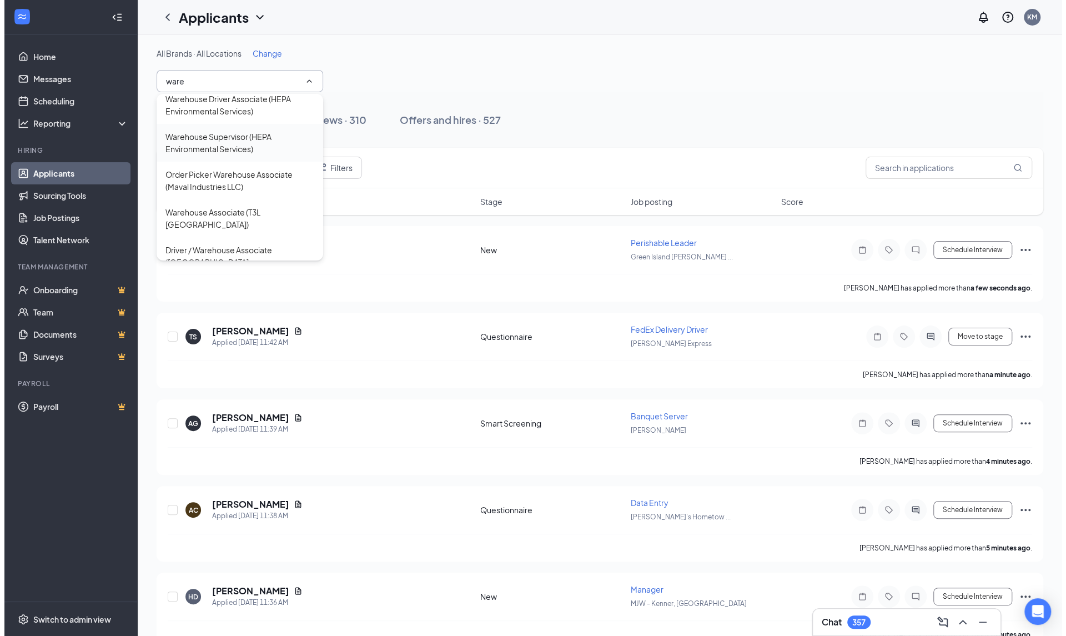
scroll to position [10, 0]
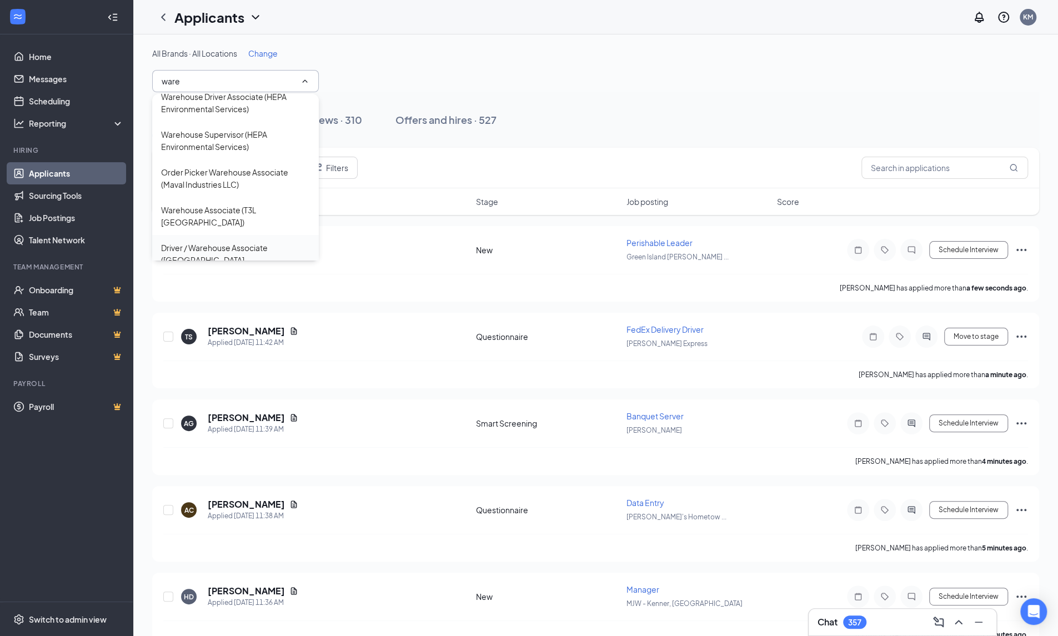
type input "ware"
click at [238, 242] on div "Driver / Warehouse Associate ([GEOGRAPHIC_DATA] - [GEOGRAPHIC_DATA])" at bounding box center [235, 260] width 149 height 37
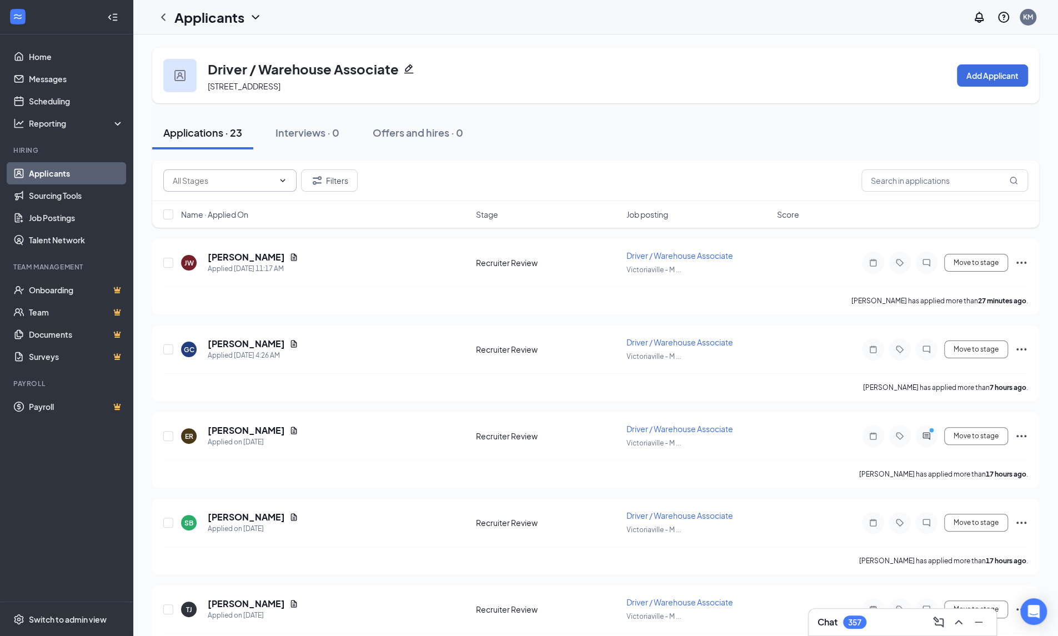
click at [240, 181] on input "text" at bounding box center [223, 180] width 101 height 12
click at [249, 208] on div "Recruiter Review (6)" at bounding box center [230, 206] width 116 height 12
type input "Recruiter Review (6)"
click at [241, 259] on h5 "[PERSON_NAME]" at bounding box center [246, 257] width 77 height 12
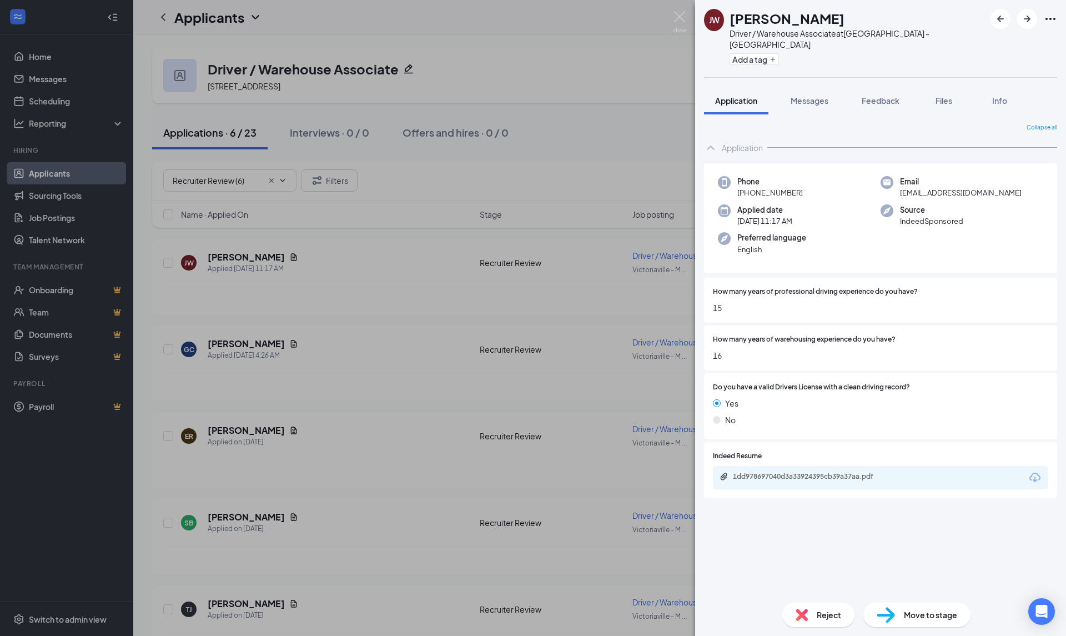
click at [1034, 471] on icon "Download" at bounding box center [1035, 477] width 13 height 13
click at [825, 618] on span "Reject" at bounding box center [829, 615] width 24 height 12
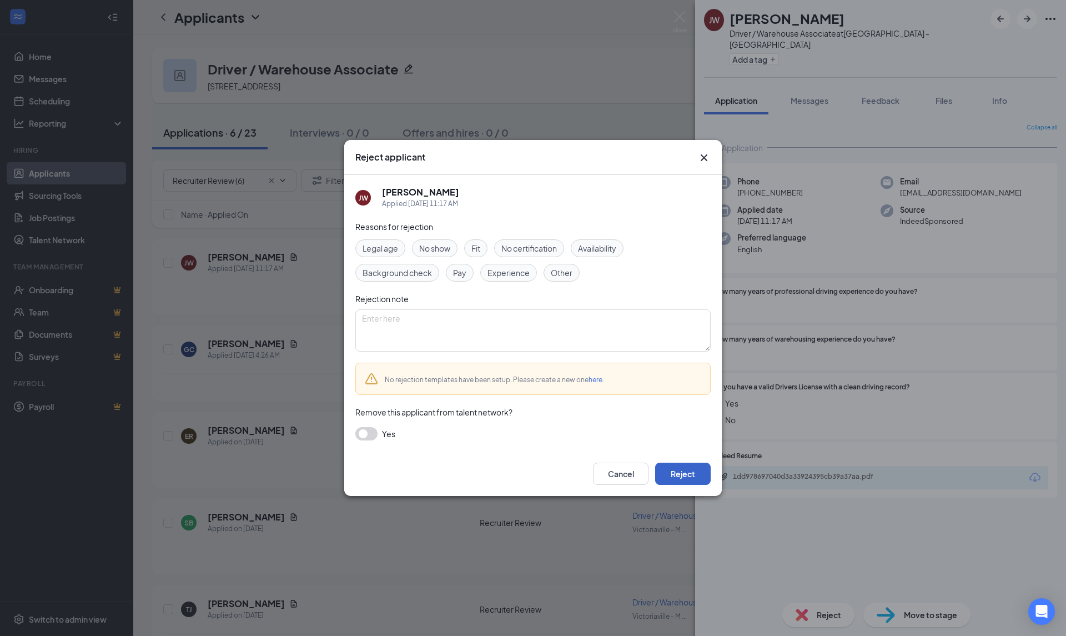
click at [702, 479] on button "Reject" at bounding box center [683, 474] width 56 height 22
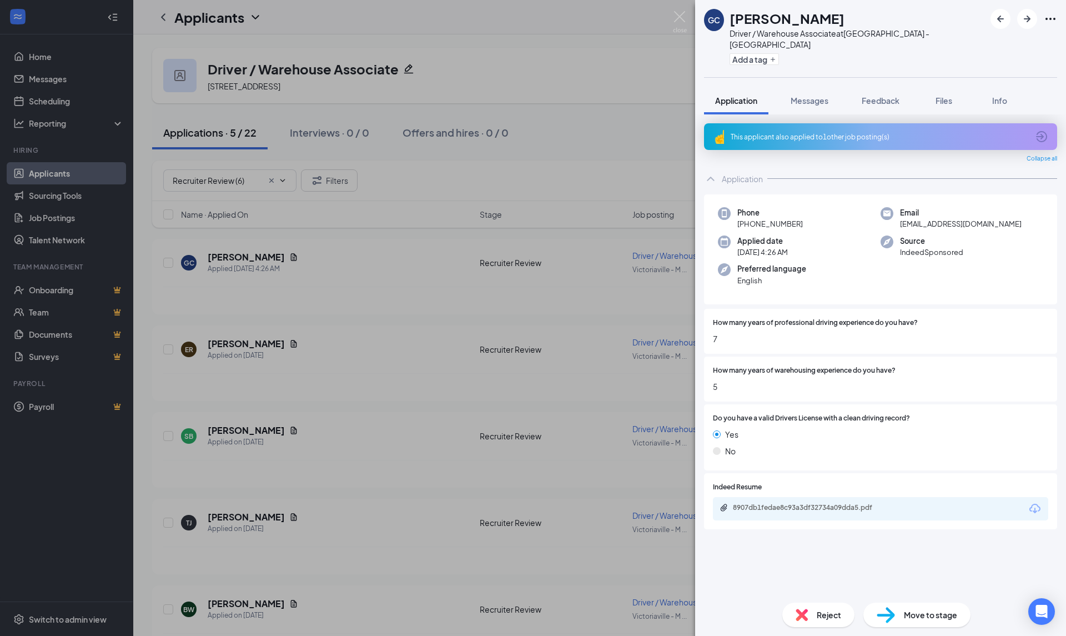
click at [1040, 130] on icon "ArrowCircle" at bounding box center [1041, 136] width 13 height 13
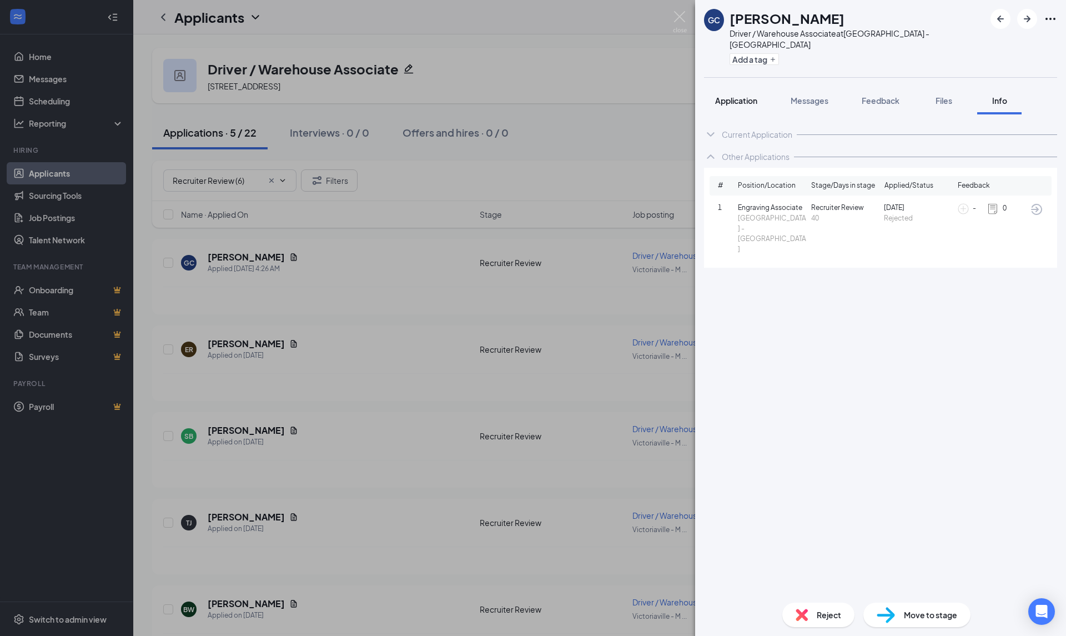
click at [730, 95] on div "Application" at bounding box center [736, 100] width 42 height 11
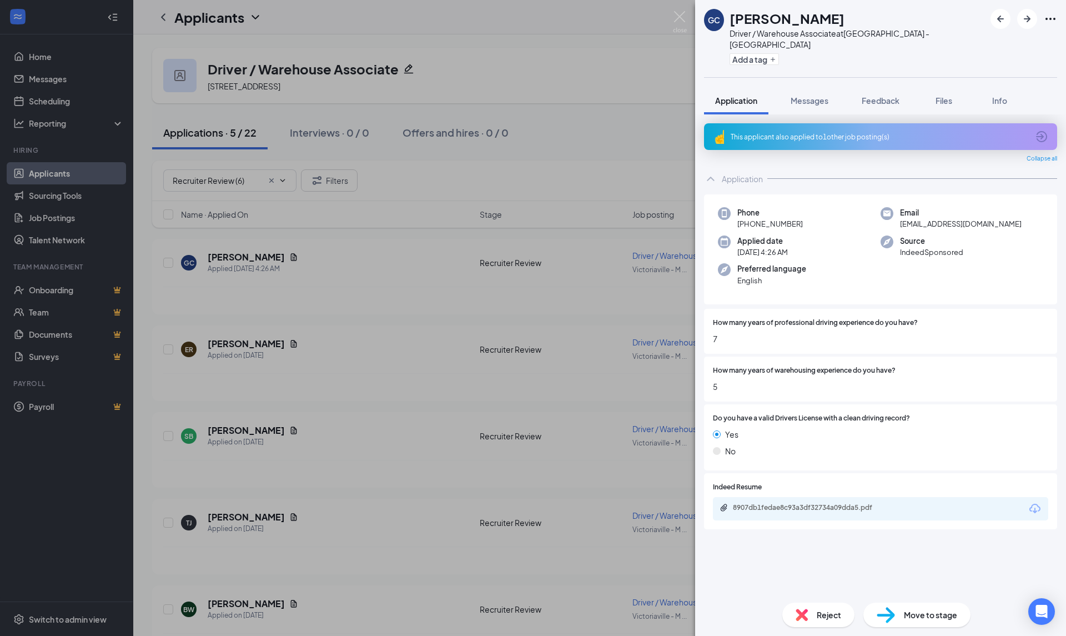
click at [1041, 502] on icon "Download" at bounding box center [1035, 508] width 13 height 13
click at [902, 620] on div "Move to stage" at bounding box center [917, 615] width 107 height 24
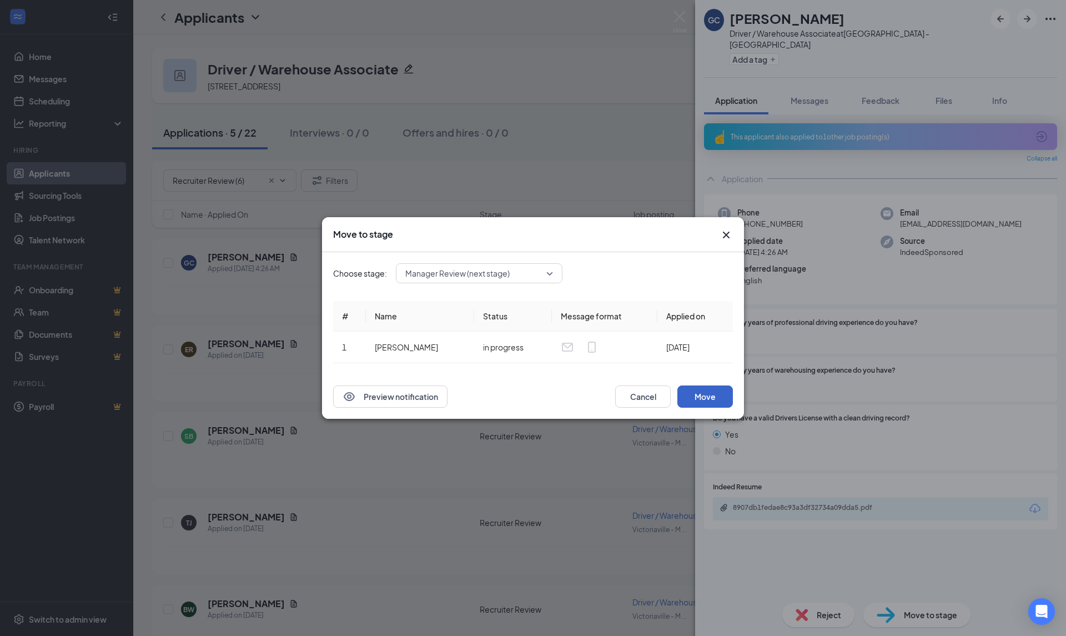
click at [701, 394] on button "Move" at bounding box center [706, 396] width 56 height 22
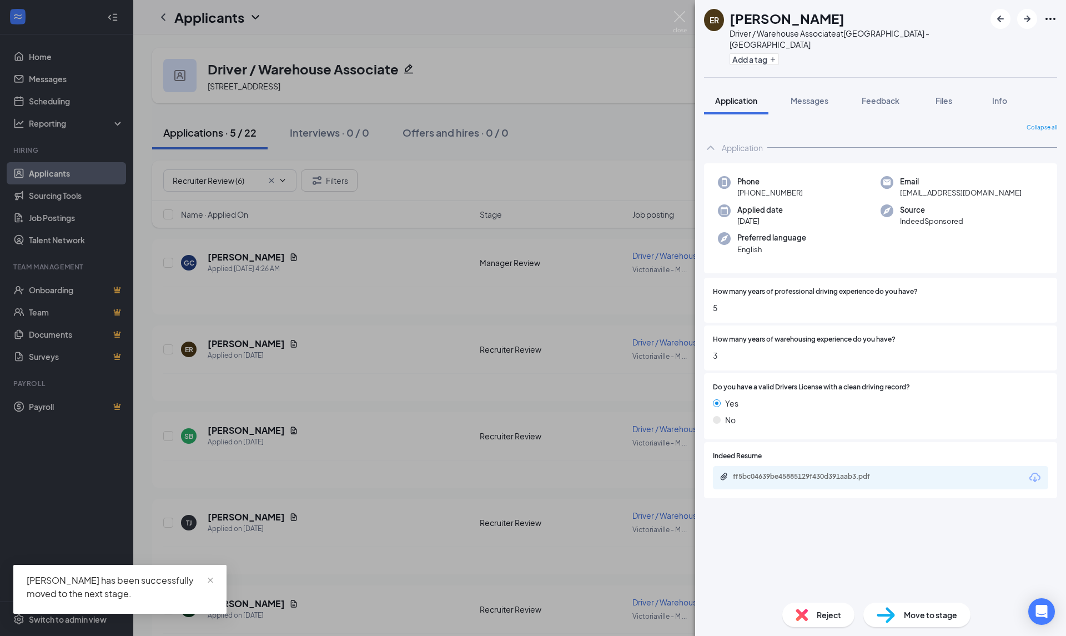
click at [1038, 471] on icon "Download" at bounding box center [1035, 477] width 13 height 13
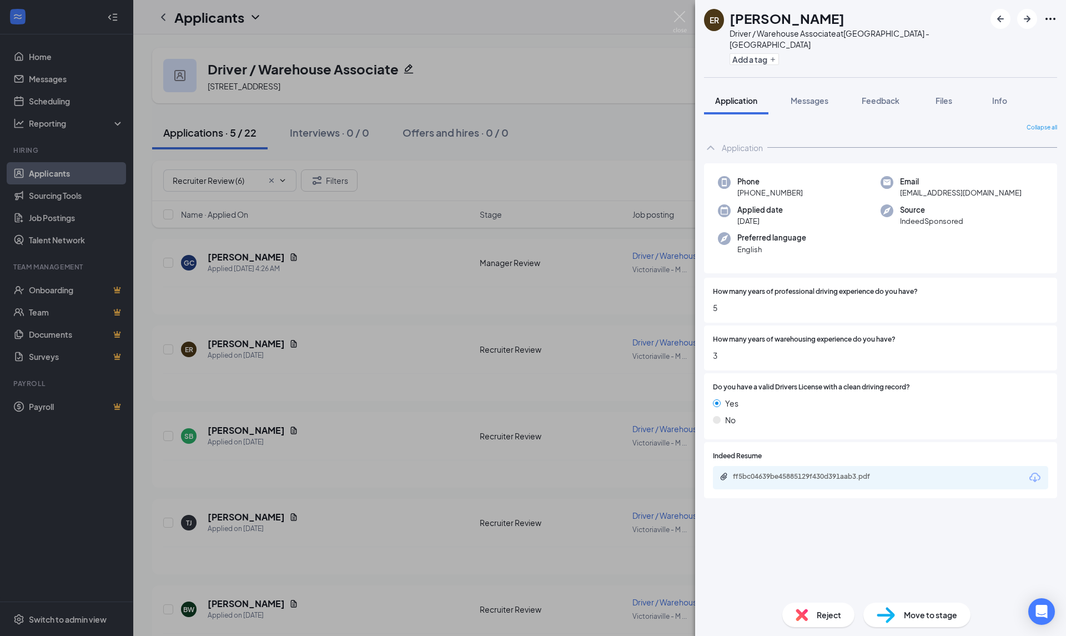
click at [933, 620] on span "Move to stage" at bounding box center [930, 615] width 53 height 12
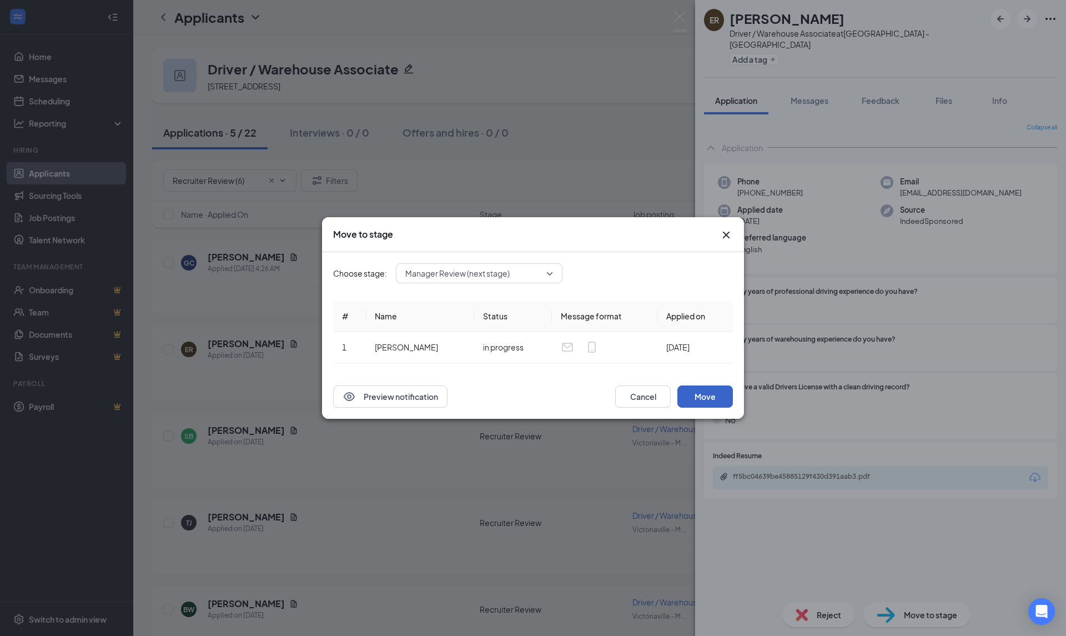
click at [708, 406] on button "Move" at bounding box center [706, 396] width 56 height 22
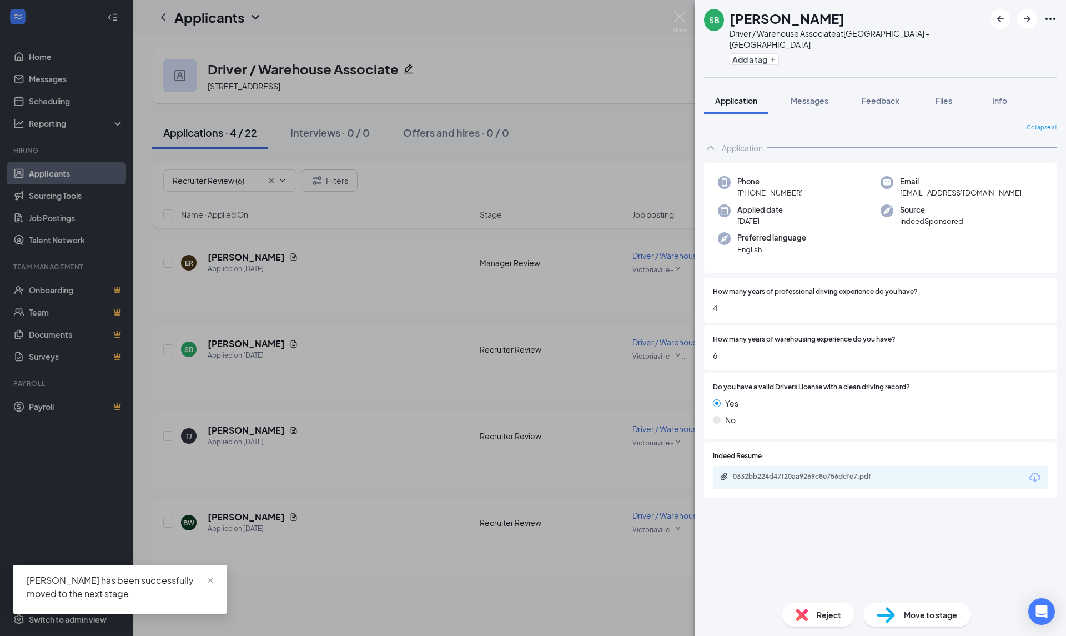
click at [1036, 471] on icon "Download" at bounding box center [1035, 477] width 13 height 13
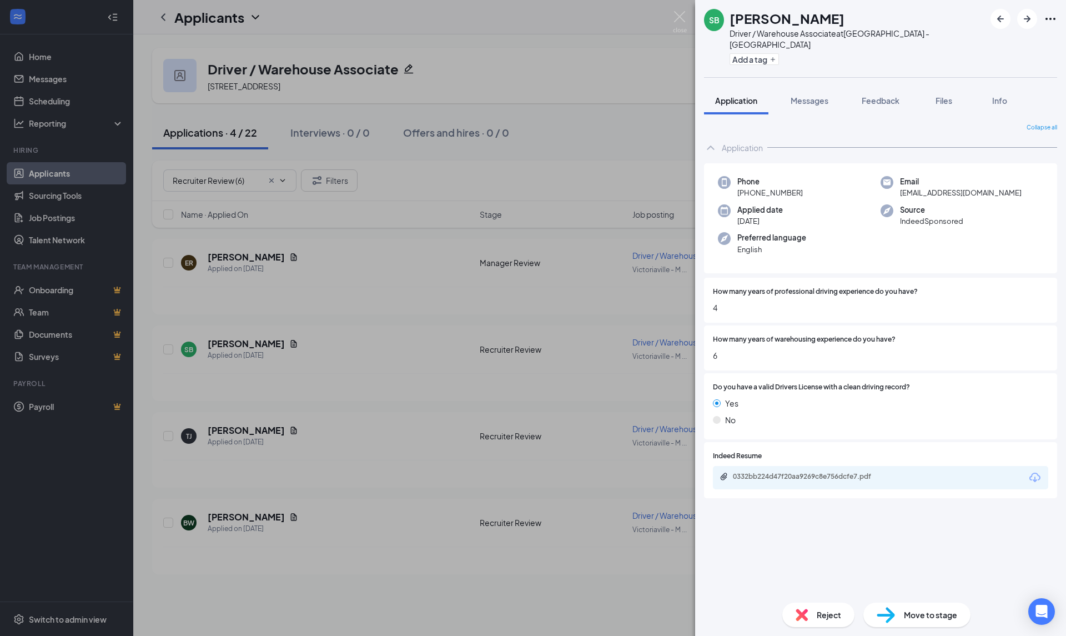
click at [915, 613] on span "Move to stage" at bounding box center [930, 615] width 53 height 12
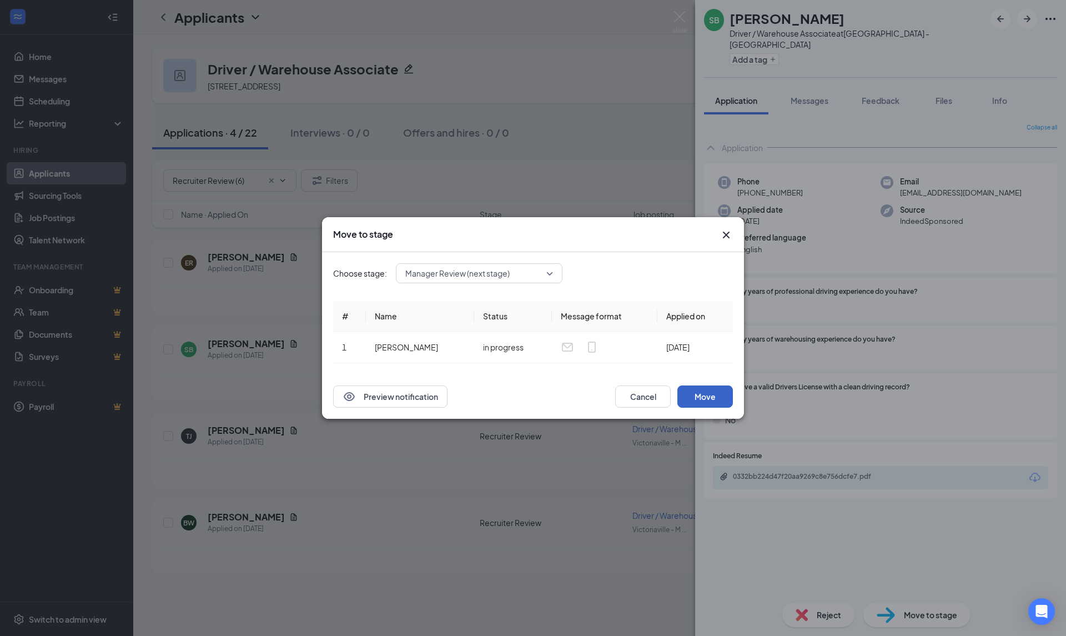
click at [713, 394] on button "Move" at bounding box center [706, 396] width 56 height 22
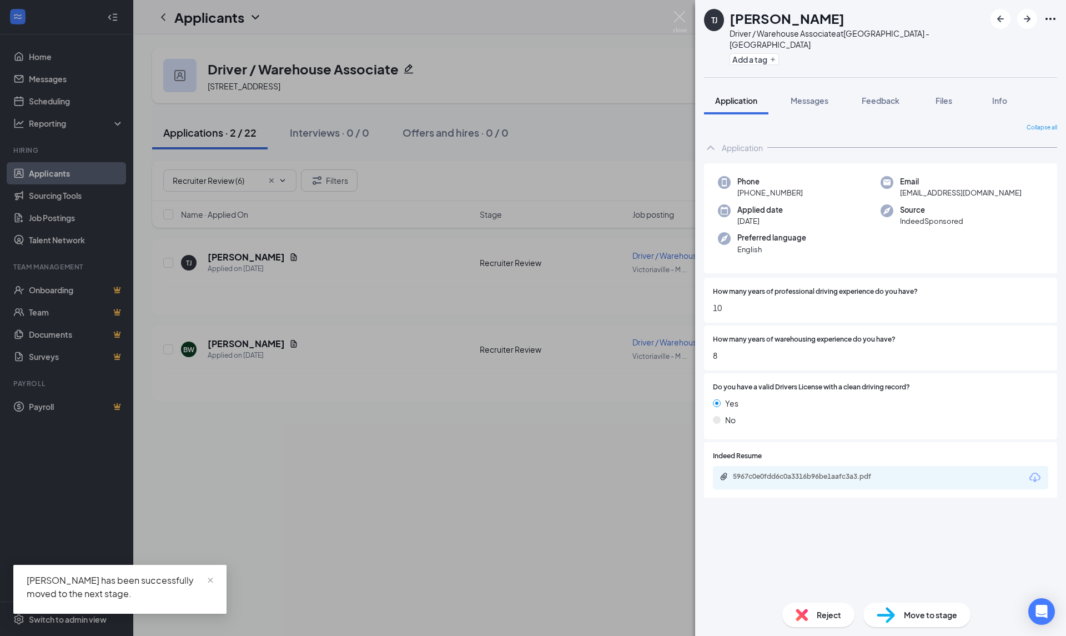
click at [1035, 473] on icon "Download" at bounding box center [1035, 477] width 11 height 9
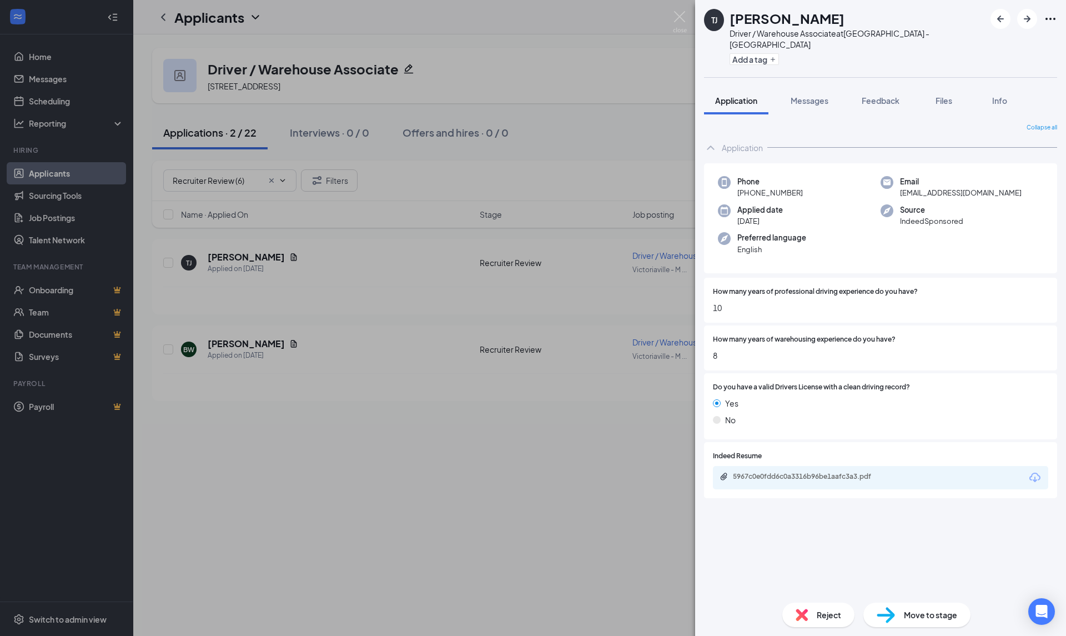
click at [814, 613] on div "Reject" at bounding box center [819, 615] width 72 height 24
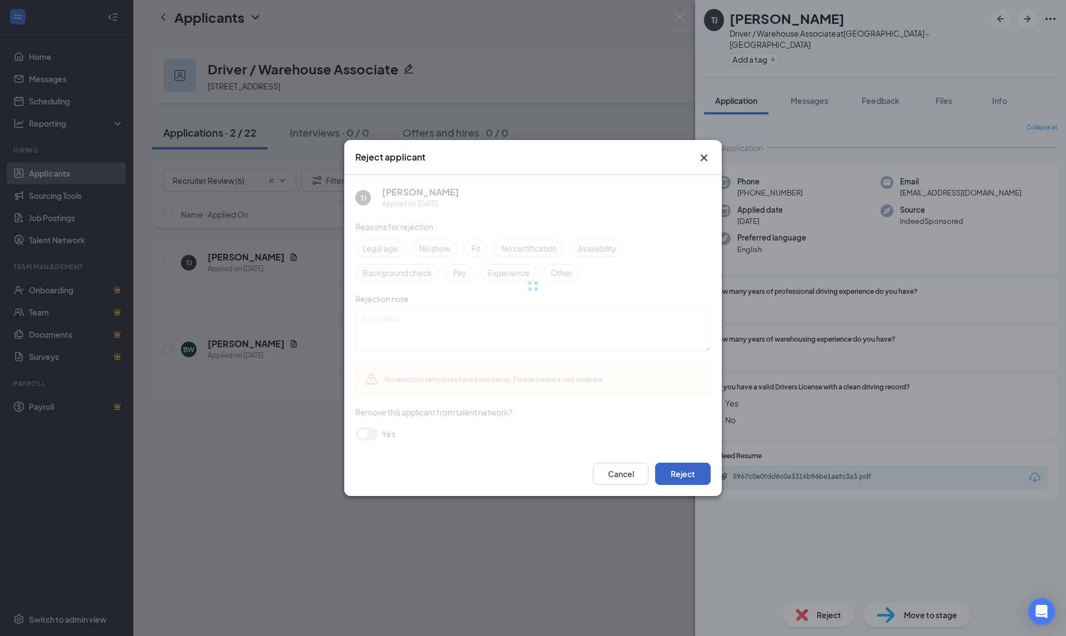
click at [690, 474] on button "Reject" at bounding box center [683, 474] width 56 height 22
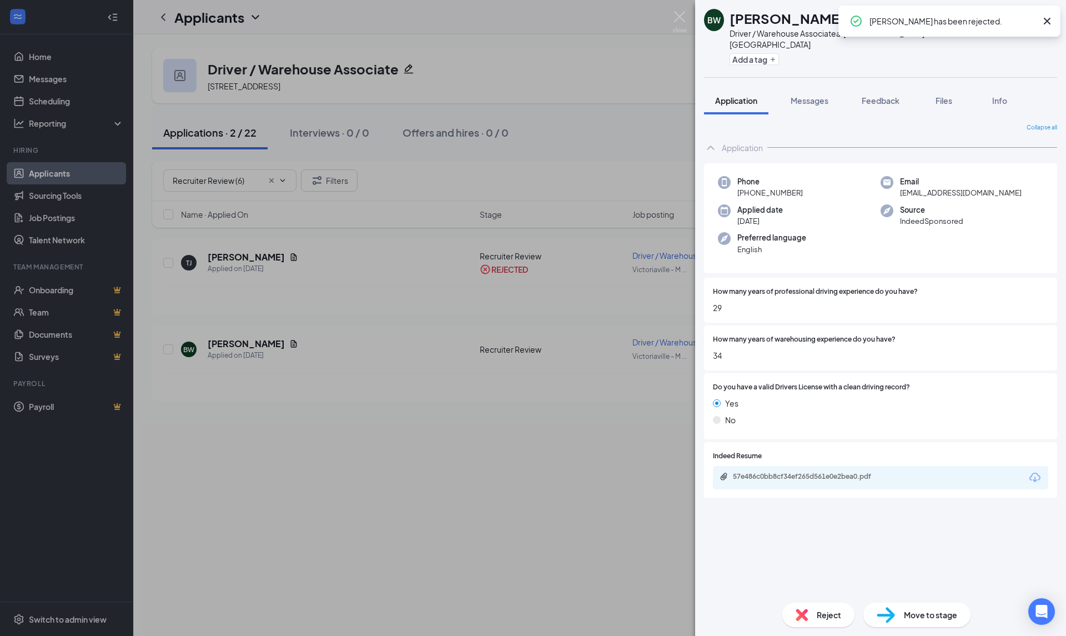
click at [1036, 471] on icon "Download" at bounding box center [1035, 477] width 13 height 13
click at [900, 610] on div "Move to stage" at bounding box center [917, 615] width 107 height 24
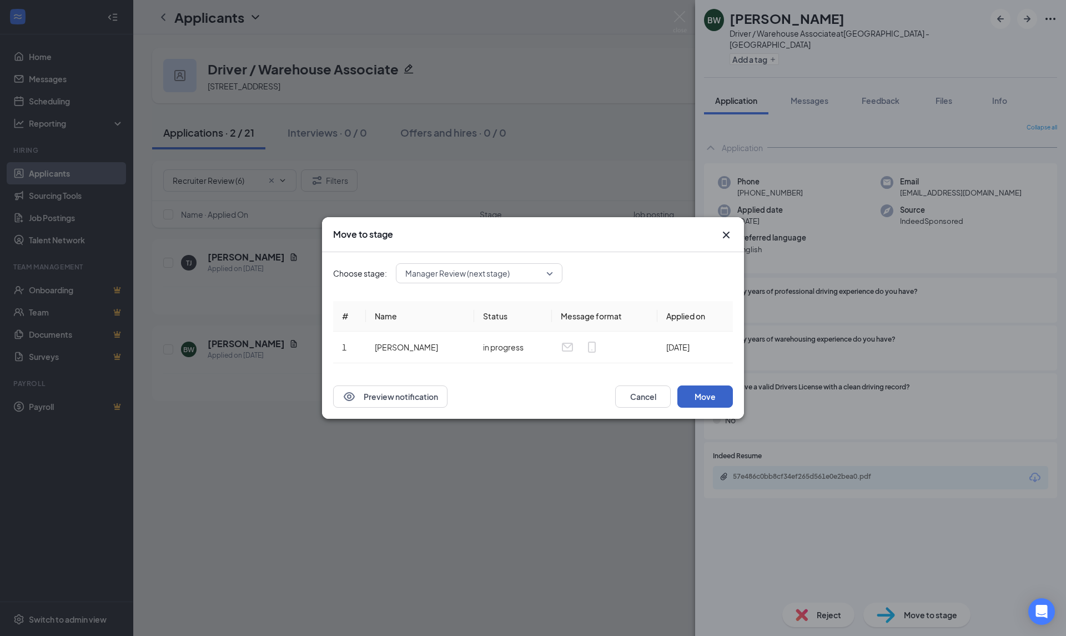
click at [708, 400] on button "Move" at bounding box center [706, 396] width 56 height 22
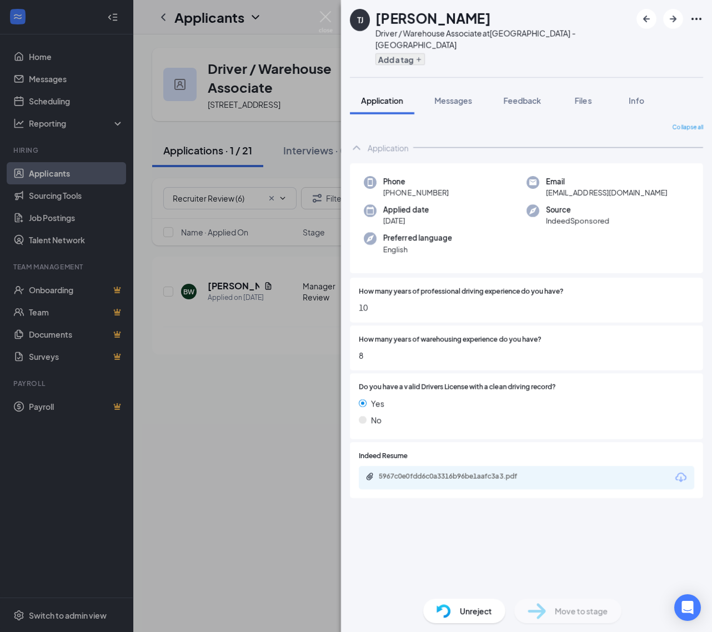
click at [419, 53] on button "Add a tag" at bounding box center [399, 59] width 49 height 12
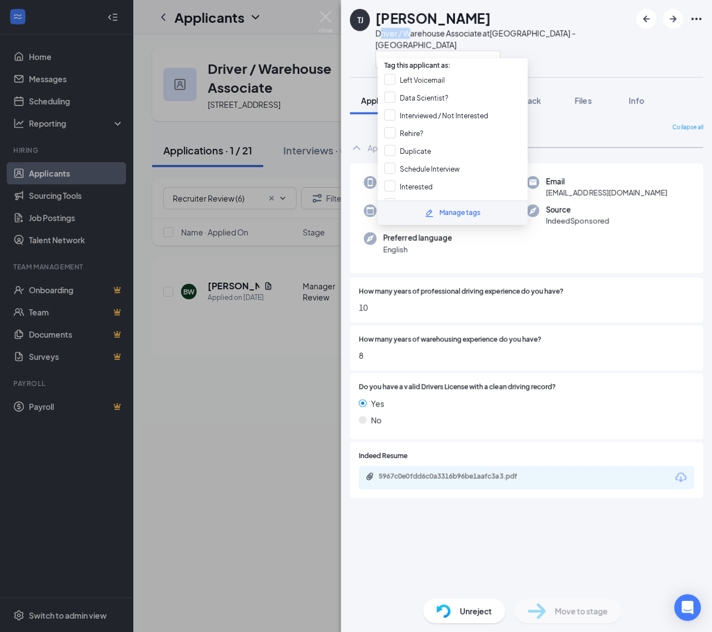
drag, startPoint x: 380, startPoint y: 33, endPoint x: 414, endPoint y: 37, distance: 34.1
click at [414, 37] on div "Driver / Warehouse Associate at Victoriaville - Monroeville" at bounding box center [502, 39] width 255 height 22
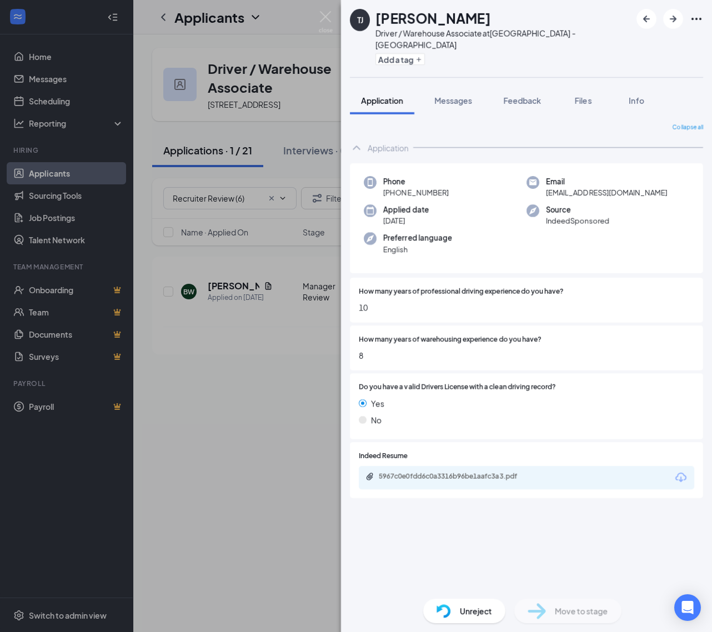
click at [509, 57] on div "TJ TYRONE JONES Driver / Warehouse Associate at Victoriaville - Monroeville Add…" at bounding box center [526, 38] width 371 height 77
drag, startPoint x: 484, startPoint y: 34, endPoint x: 378, endPoint y: 31, distance: 106.1
click at [378, 31] on div "Driver / Warehouse Associate at Victoriaville - Monroeville" at bounding box center [502, 39] width 255 height 22
copy div "Driver / Warehouse Associate"
click at [587, 36] on div "Driver / Warehouse Associate at Victoriaville - Monroeville" at bounding box center [502, 39] width 255 height 22
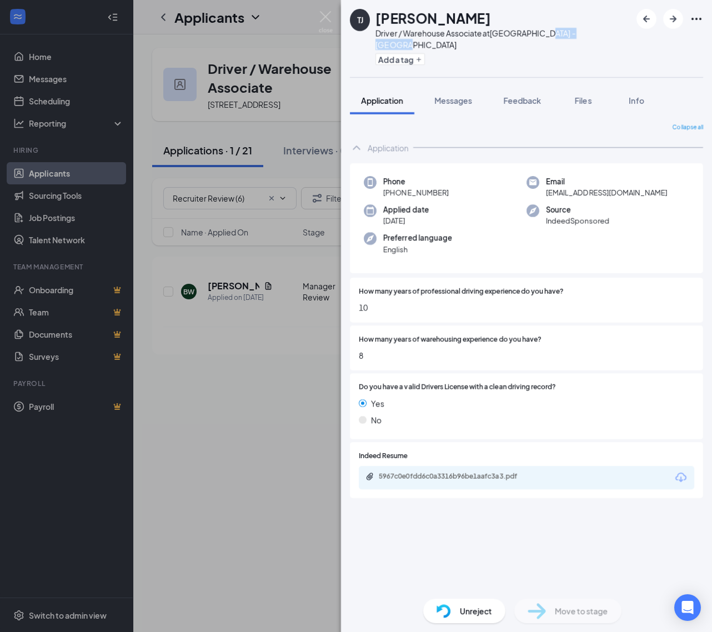
drag, startPoint x: 591, startPoint y: 32, endPoint x: 562, endPoint y: 37, distance: 29.9
click at [538, 36] on div "TJ TYRONE JONES Driver / Warehouse Associate at Victoriaville - Monroeville Add…" at bounding box center [526, 38] width 371 height 77
copy div "- Monroeville"
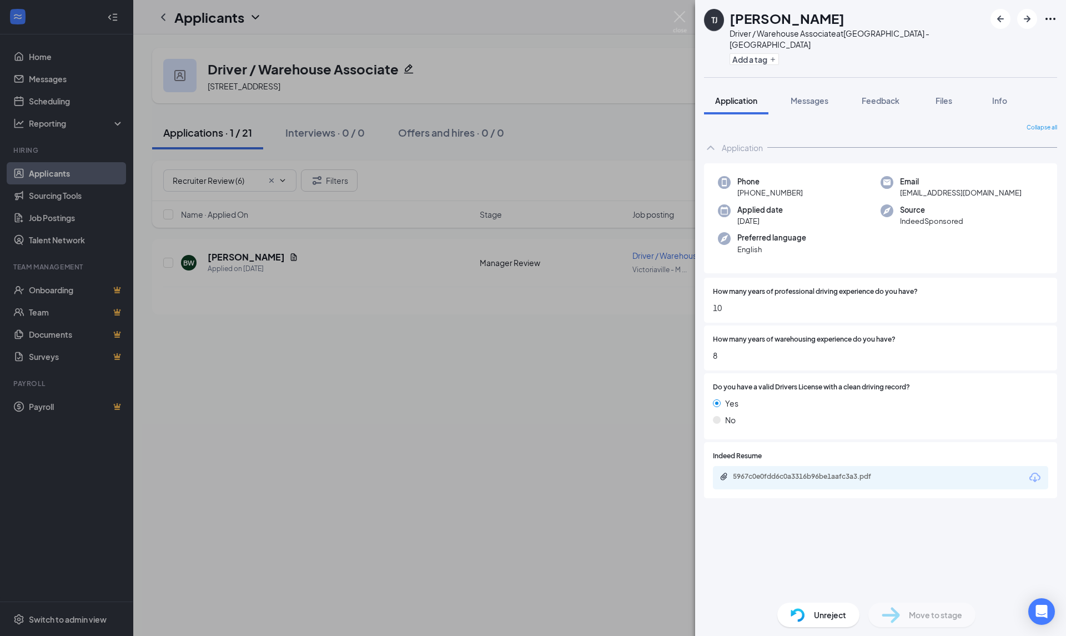
click at [52, 56] on div "TJ TYRONE JONES Driver / Warehouse Associate at Victoriaville - Monroeville Add…" at bounding box center [533, 318] width 1066 height 636
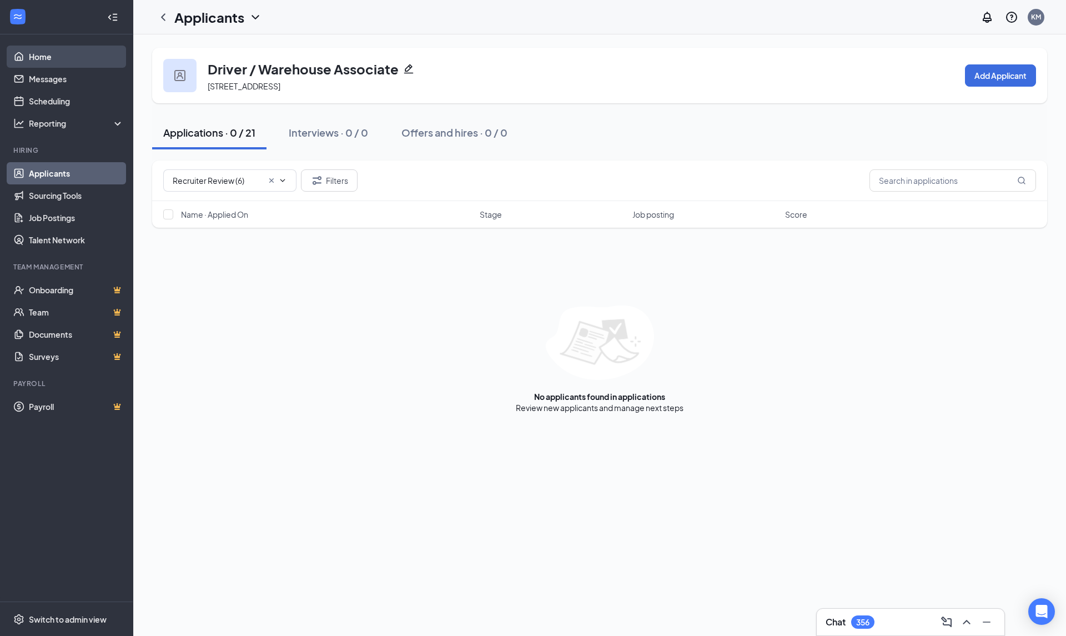
click at [54, 59] on link "Home" at bounding box center [76, 57] width 95 height 22
